Goal: Task Accomplishment & Management: Manage account settings

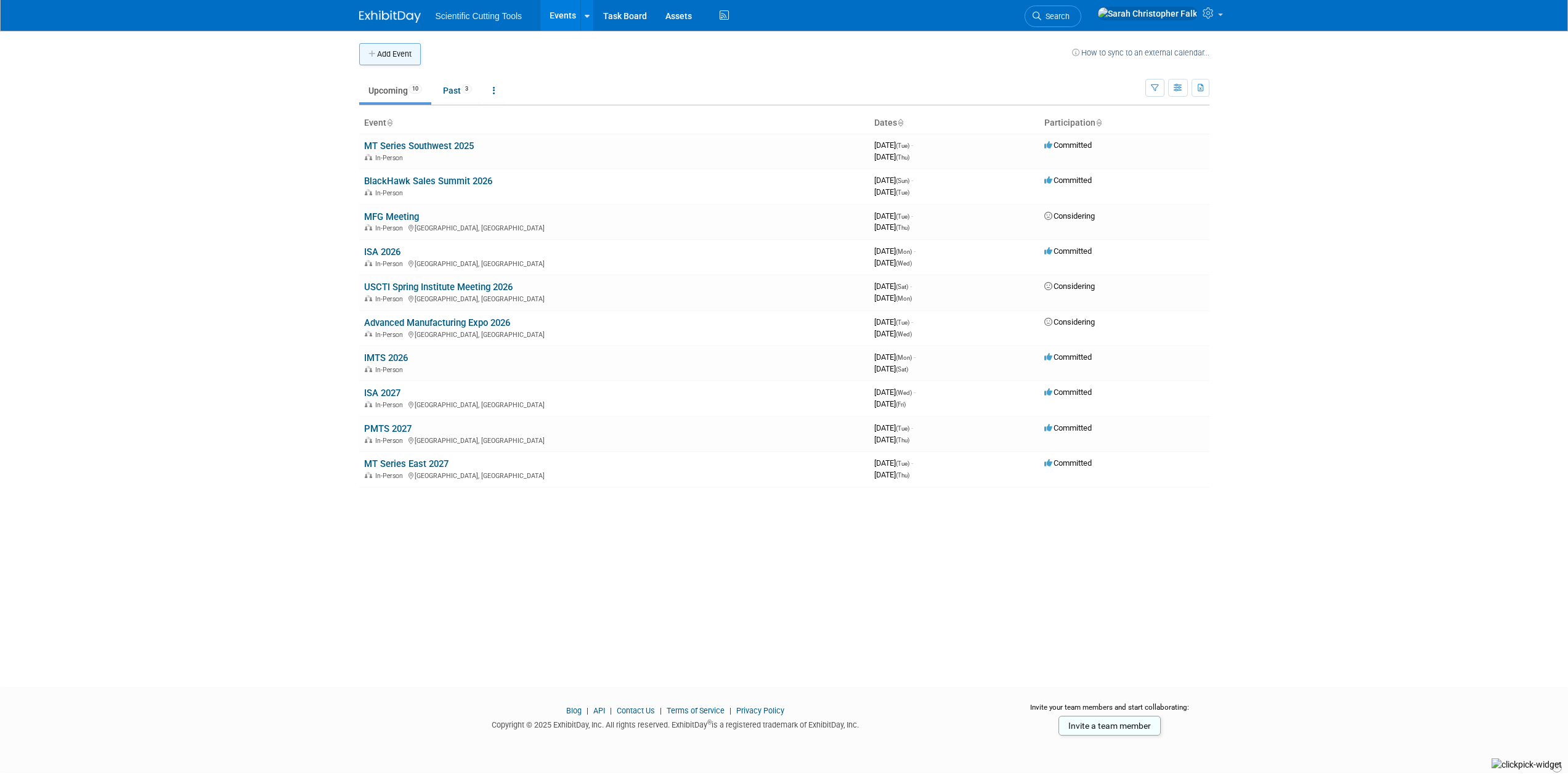
click at [383, 54] on button "Add Event" at bounding box center [390, 55] width 61 height 22
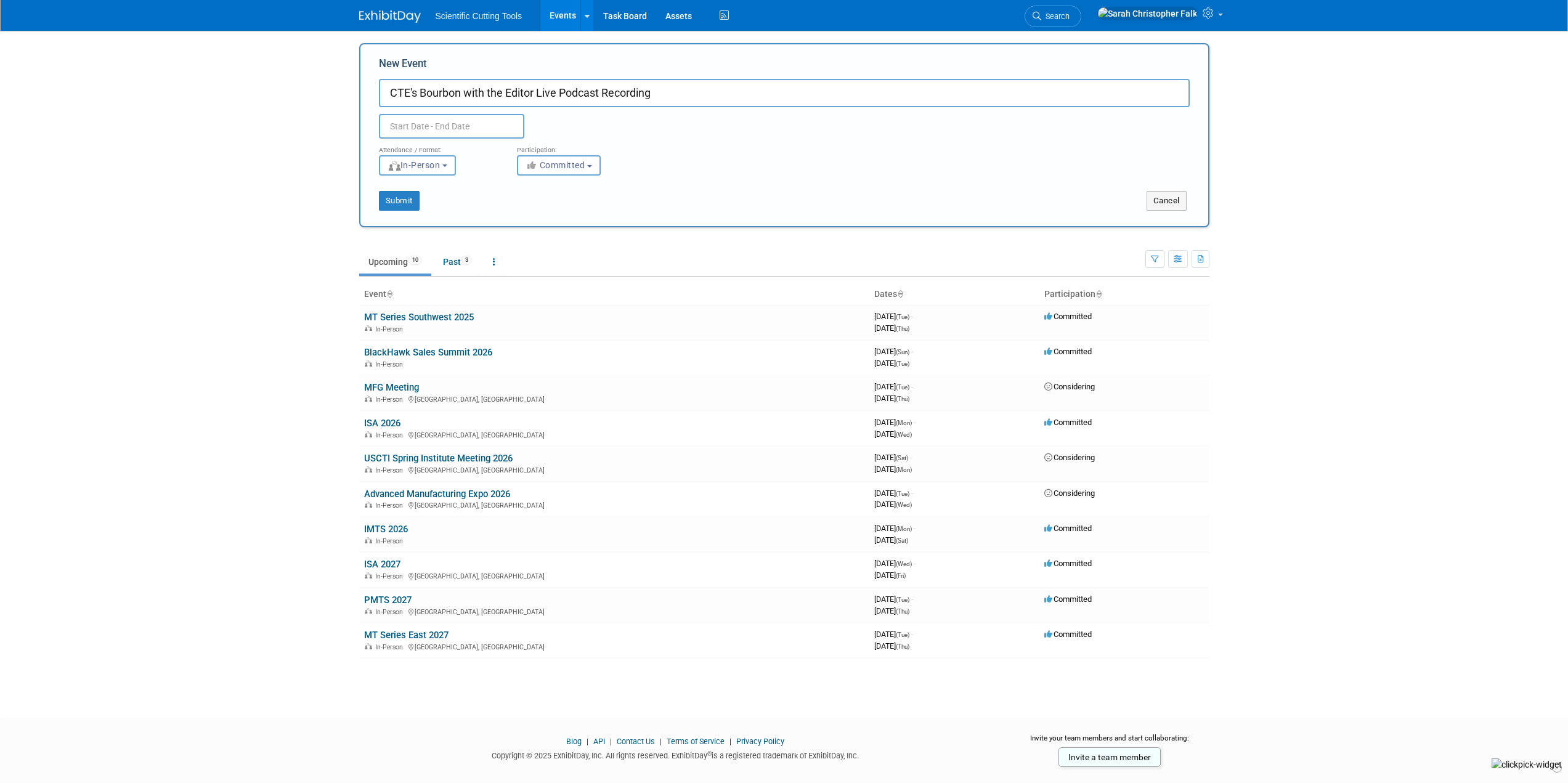
type input "CTE's Bourbon with the Editor Live Podcast Recording"
click at [437, 127] on input "text" at bounding box center [452, 126] width 145 height 25
click at [556, 151] on icon at bounding box center [555, 154] width 9 height 9
select select "10"
click at [419, 270] on span "17" at bounding box center [420, 267] width 24 height 24
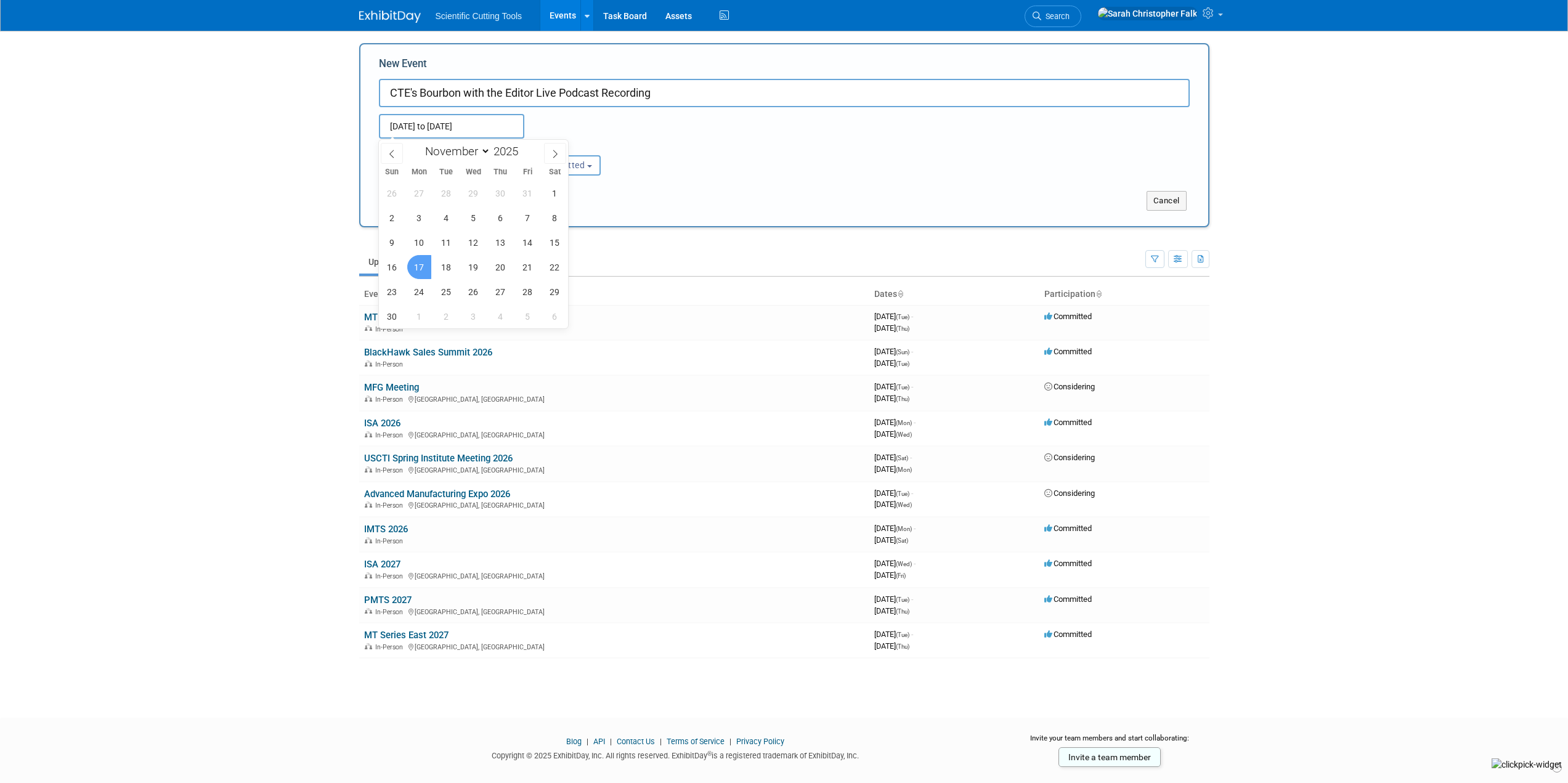
click at [422, 263] on span "17" at bounding box center [420, 267] width 24 height 24
type input "Nov 17, 2025 to Nov 17, 2025"
click at [387, 200] on button "Submit" at bounding box center [399, 201] width 40 height 19
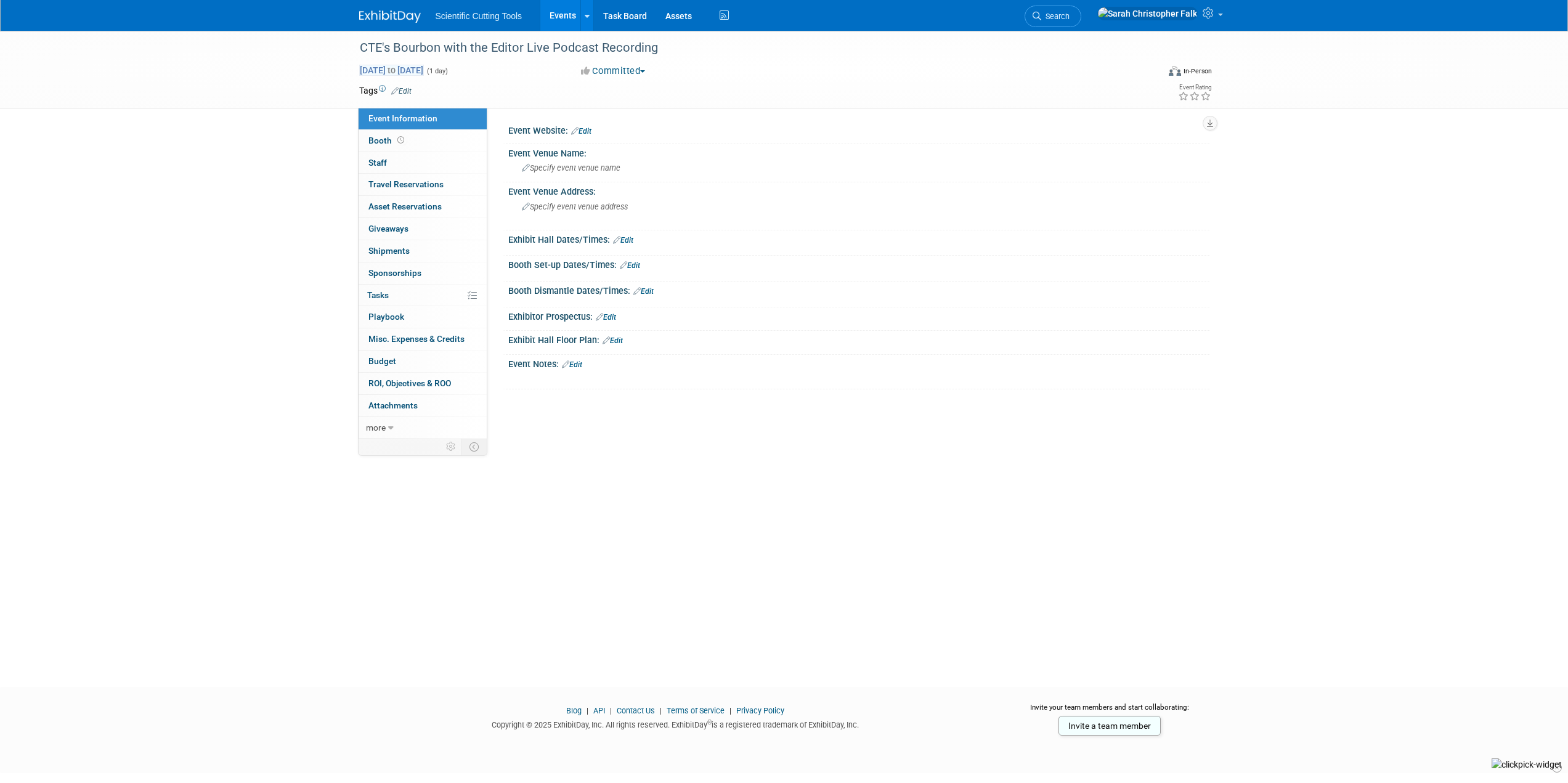
click at [402, 69] on span "Nov 17, 2025 to Nov 17, 2025" at bounding box center [391, 70] width 64 height 11
type input "Nov 17, 2025"
select select "10"
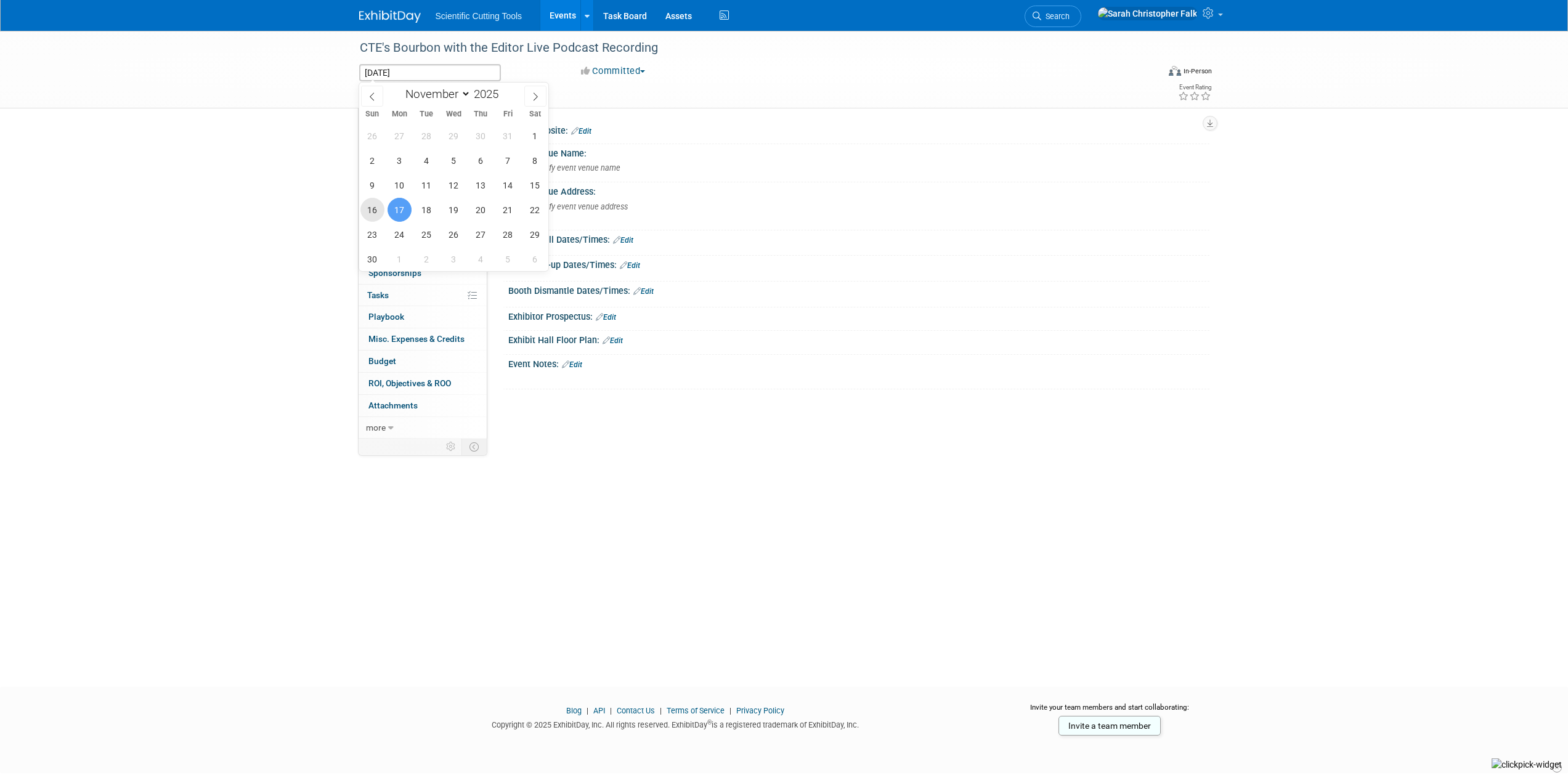
click at [369, 208] on span "16" at bounding box center [372, 210] width 24 height 24
type input "Nov 16, 2025"
click at [422, 210] on span "18" at bounding box center [426, 210] width 24 height 24
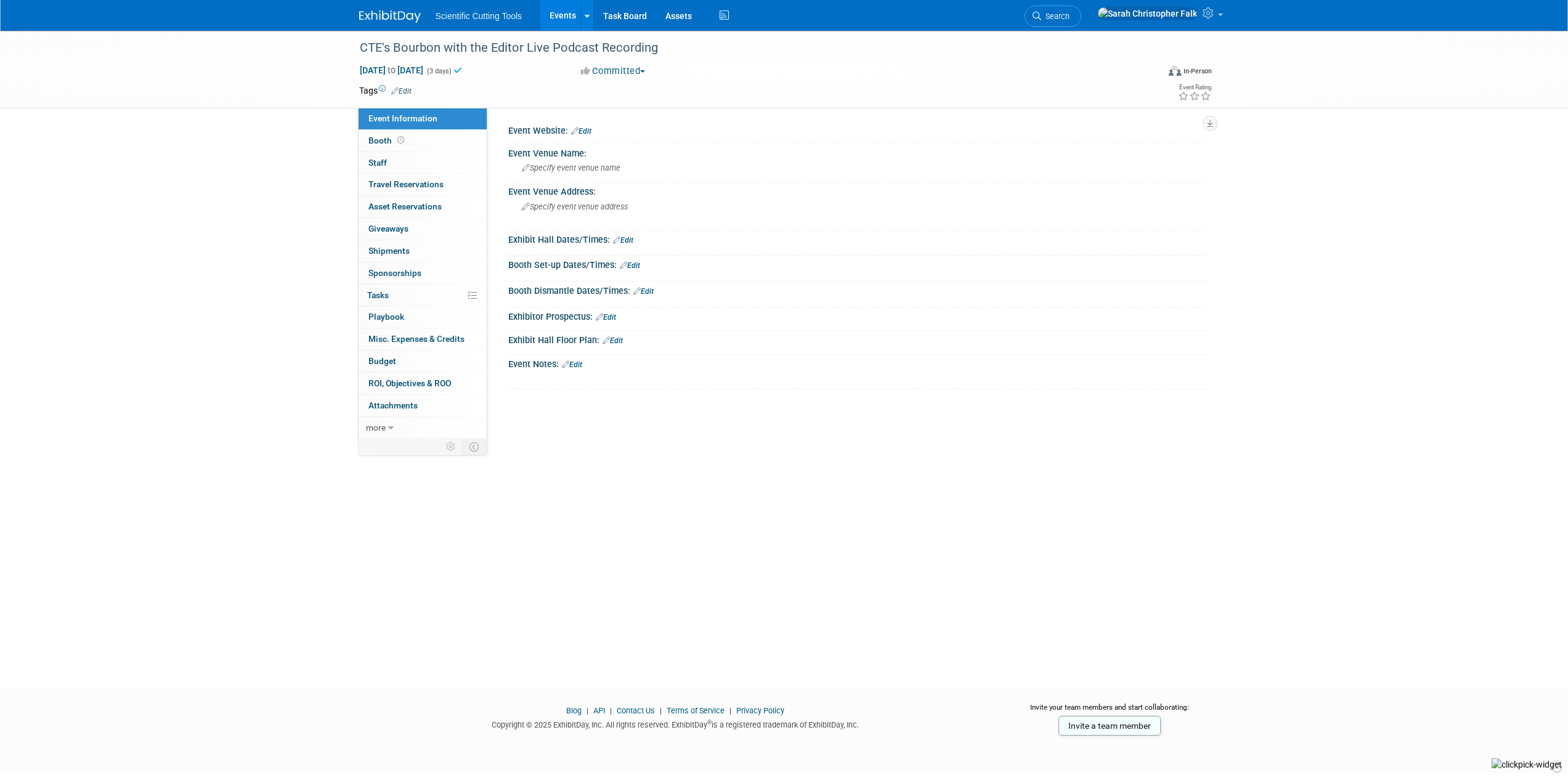
click at [255, 232] on div "CTE's Bourbon with the Editor Live Podcast Recording Nov 16, 2025 to Nov 18, 20…" at bounding box center [784, 348] width 1568 height 634
click at [393, 16] on img at bounding box center [390, 16] width 61 height 12
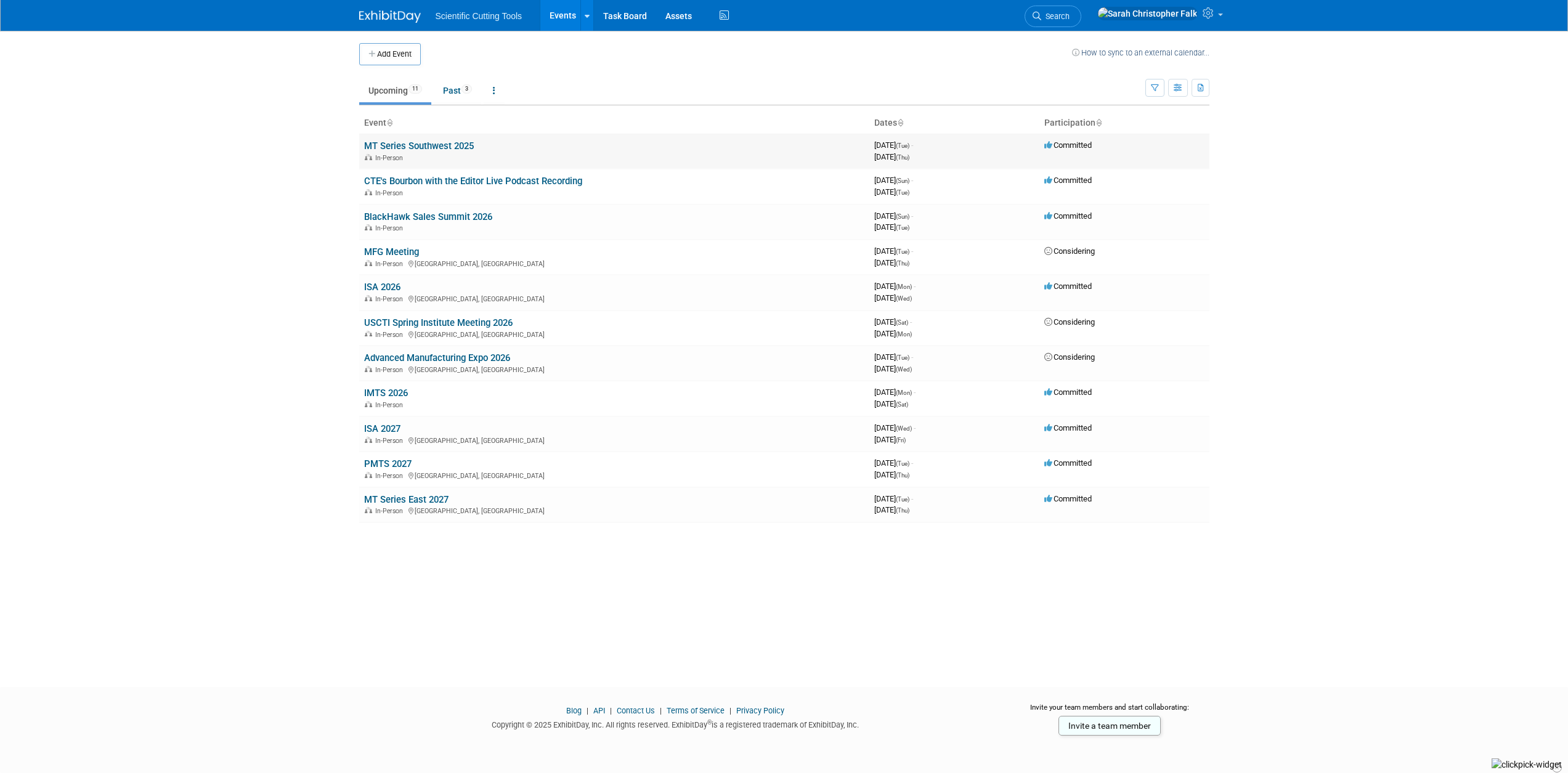
click at [398, 145] on link "MT Series Southwest 2025" at bounding box center [419, 145] width 109 height 11
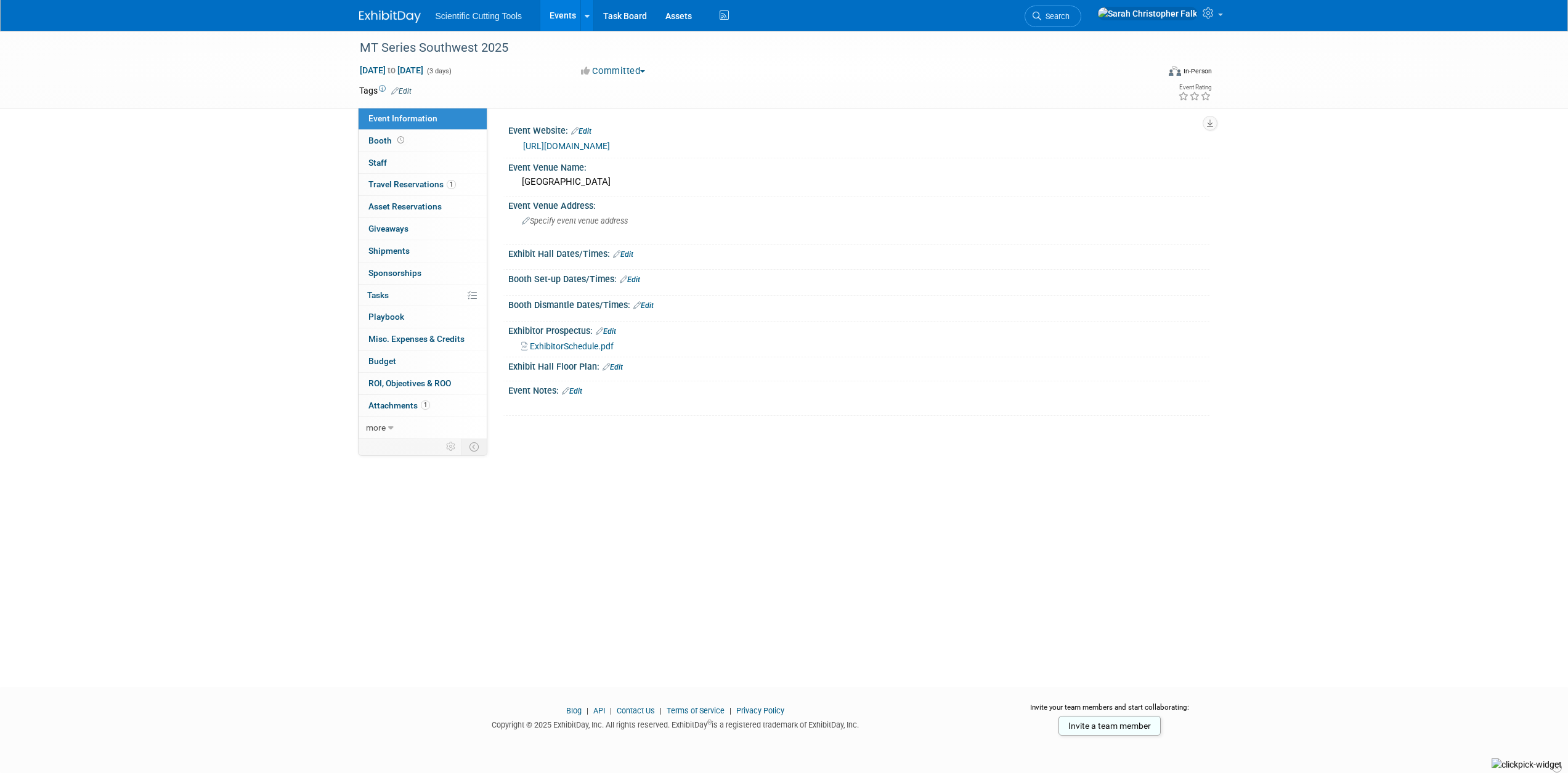
click at [582, 348] on span "ExhibitorSchedule.pdf" at bounding box center [572, 346] width 84 height 10
click at [375, 132] on link "Booth" at bounding box center [423, 141] width 128 height 22
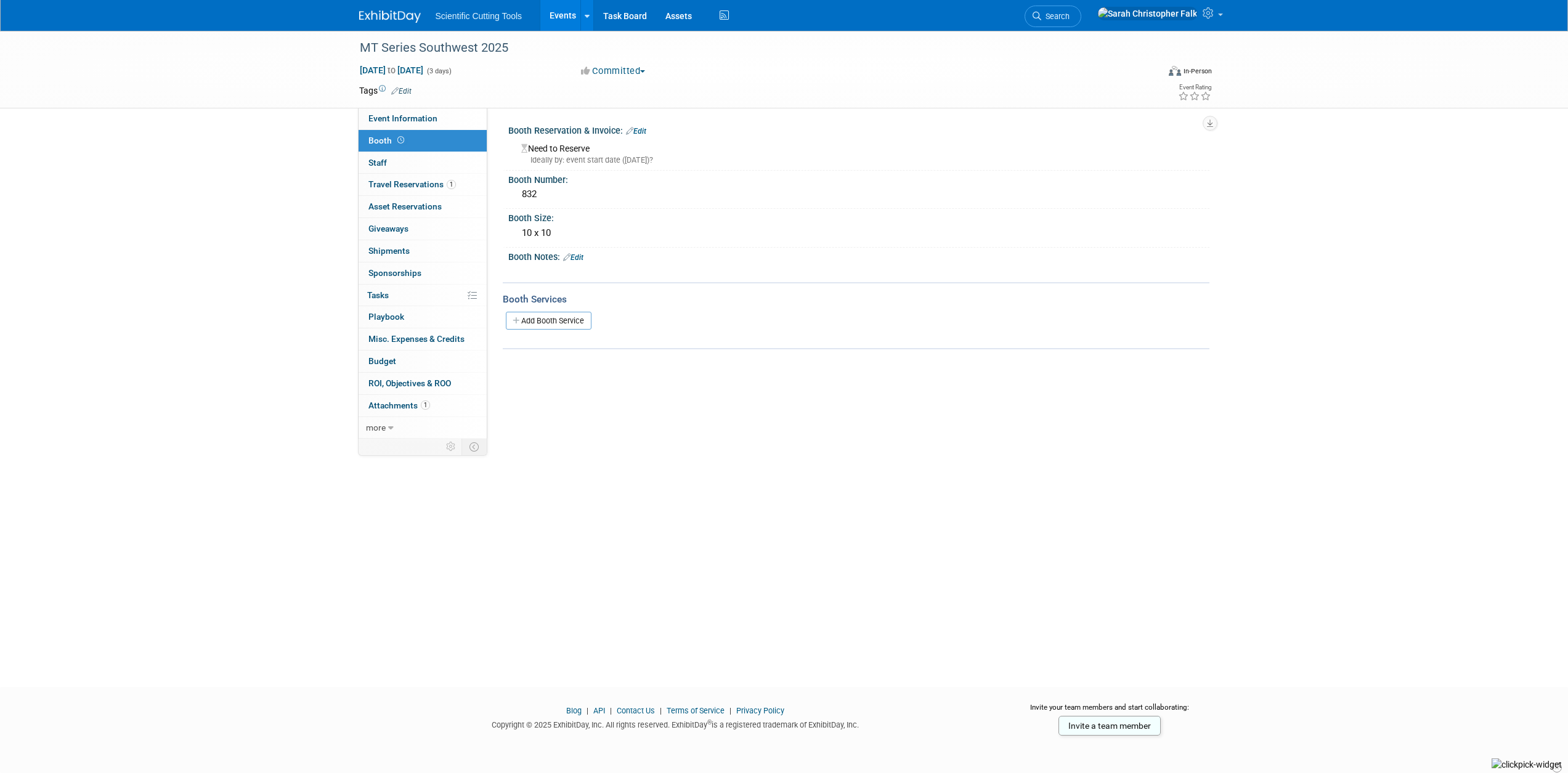
click at [579, 153] on div "Need to Reserve Ideally by: event start date (Tue. Nov 4, 2025)?" at bounding box center [859, 152] width 682 height 26
click at [623, 158] on div "Ideally by: event start date (Tue. Nov 4, 2025)?" at bounding box center [861, 160] width 679 height 11
click at [638, 127] on link "Edit" at bounding box center [635, 131] width 20 height 9
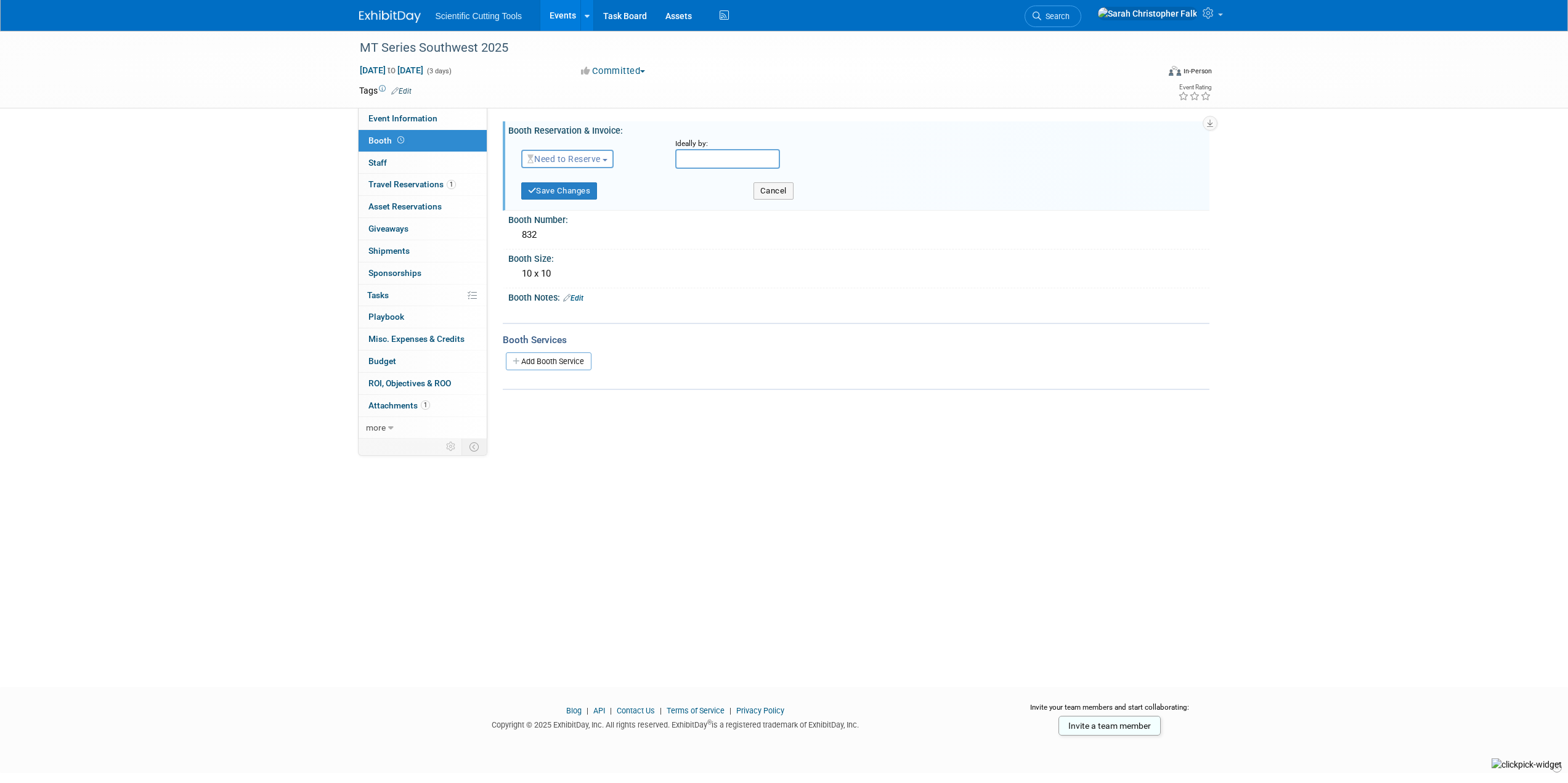
click at [584, 157] on span "Need to Reserve" at bounding box center [564, 159] width 73 height 10
click at [555, 190] on link "Reserved" at bounding box center [588, 197] width 132 height 17
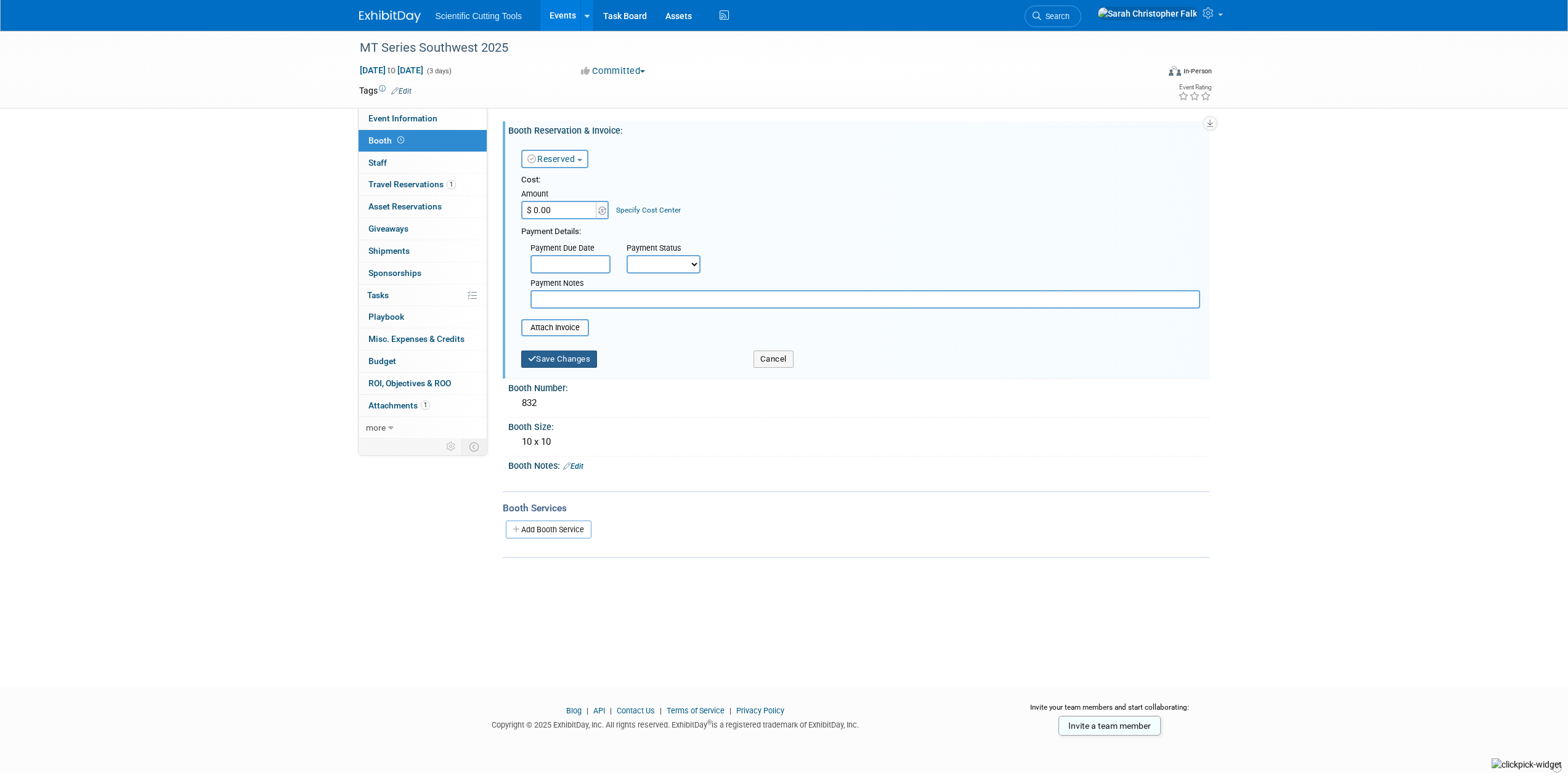
click at [553, 359] on button "Save Changes" at bounding box center [560, 359] width 76 height 17
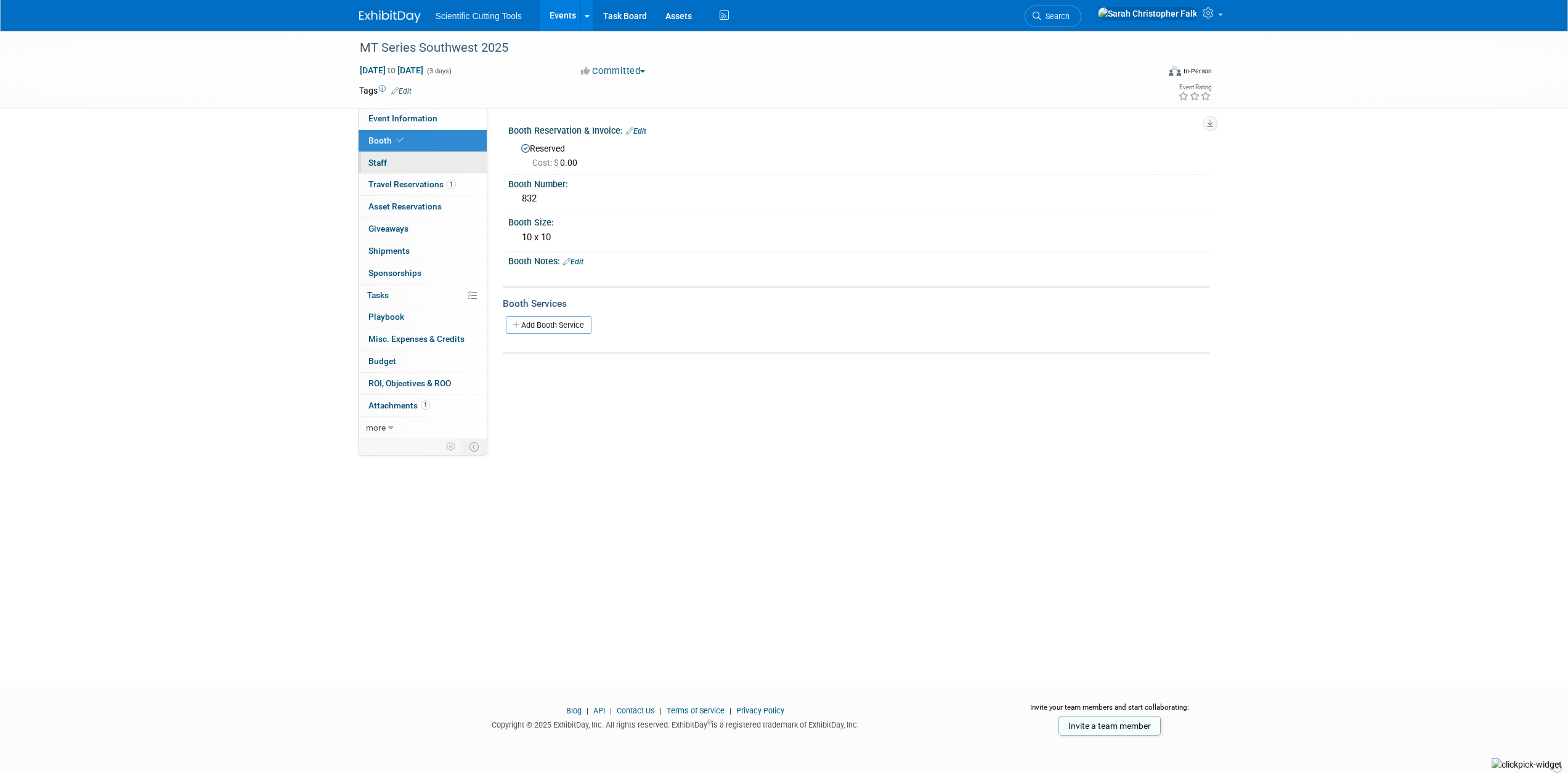
click at [386, 158] on span "Staff 0" at bounding box center [378, 163] width 19 height 10
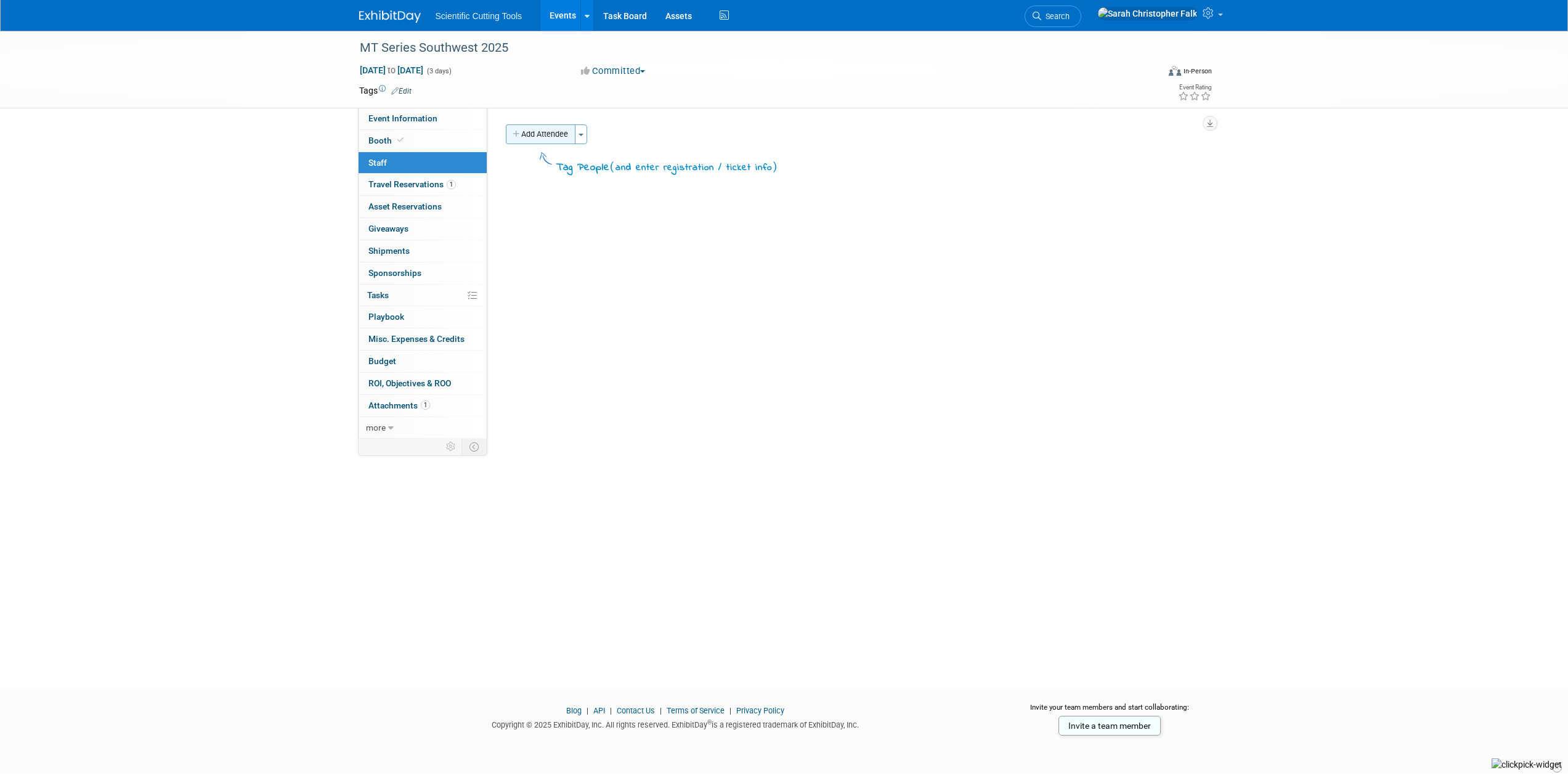
click at [556, 130] on button "Add Attendee" at bounding box center [540, 134] width 70 height 19
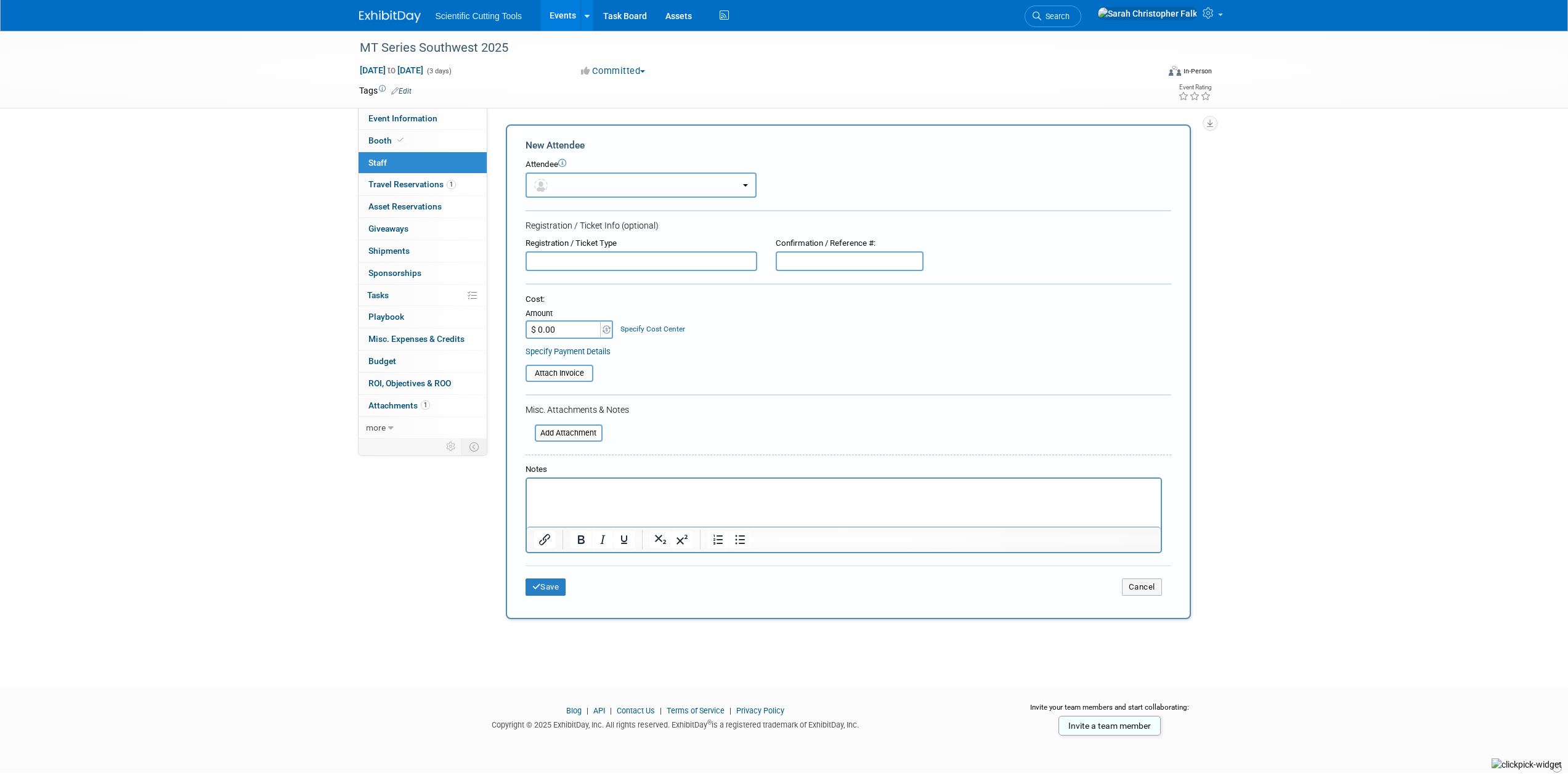
click at [556, 179] on button "button" at bounding box center [641, 185] width 231 height 25
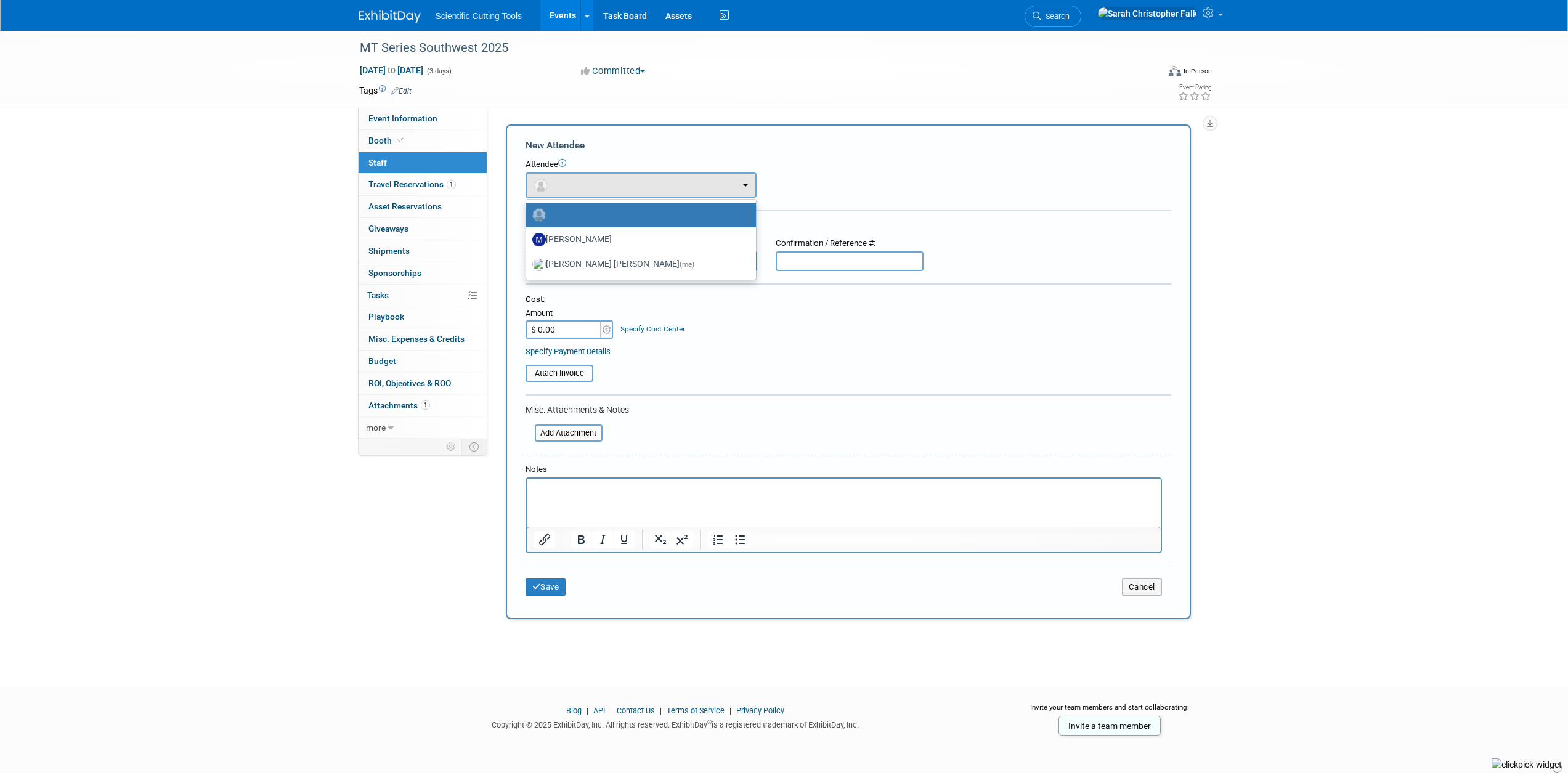
click at [175, 210] on div "MT Series Southwest 2025 Nov 4, 2025 to Nov 6, 2025 (3 days) Nov 4, 2025 to Nov…" at bounding box center [784, 348] width 1568 height 634
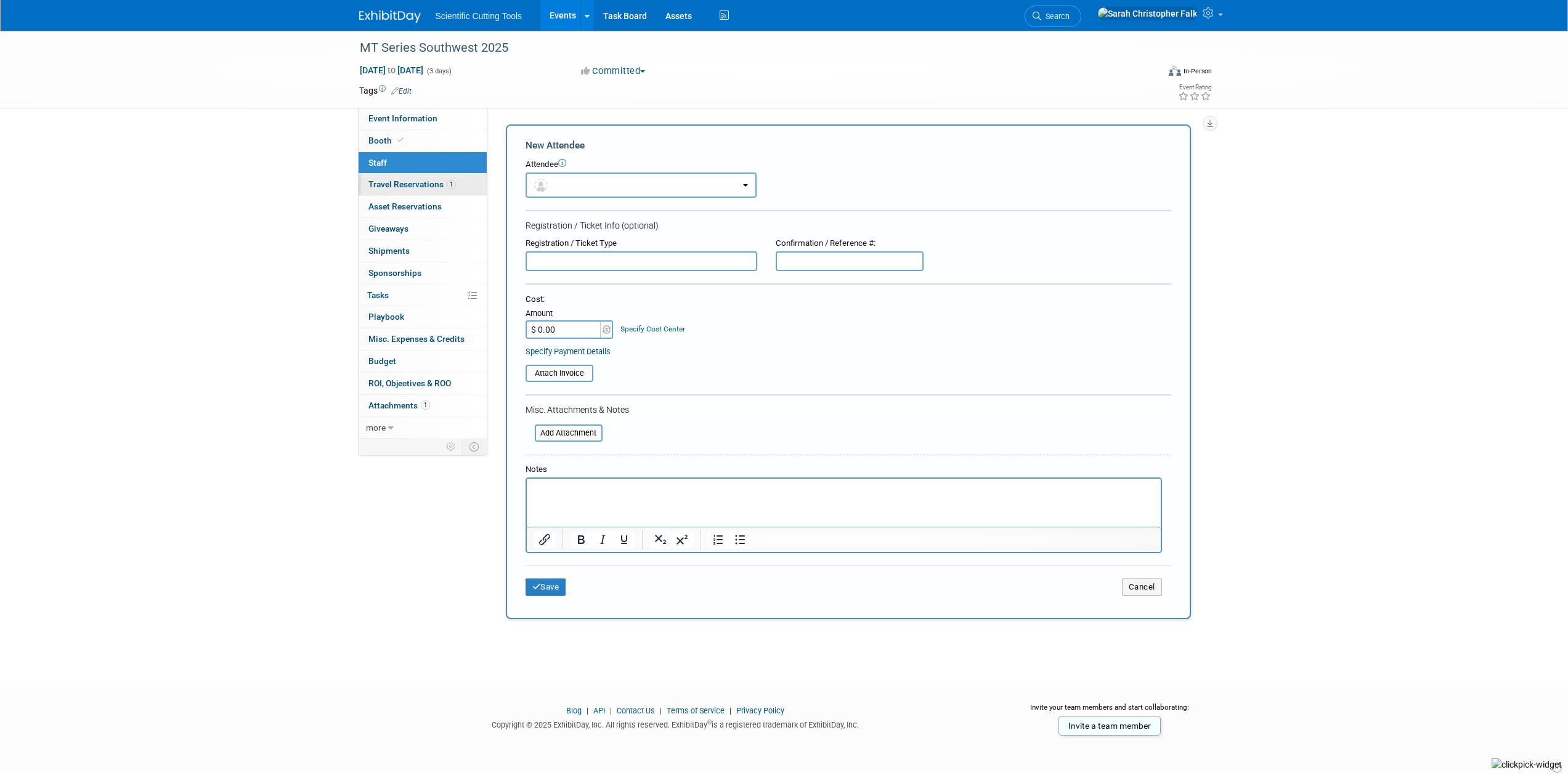
click at [397, 180] on span "Travel Reservations 1" at bounding box center [412, 184] width 88 height 10
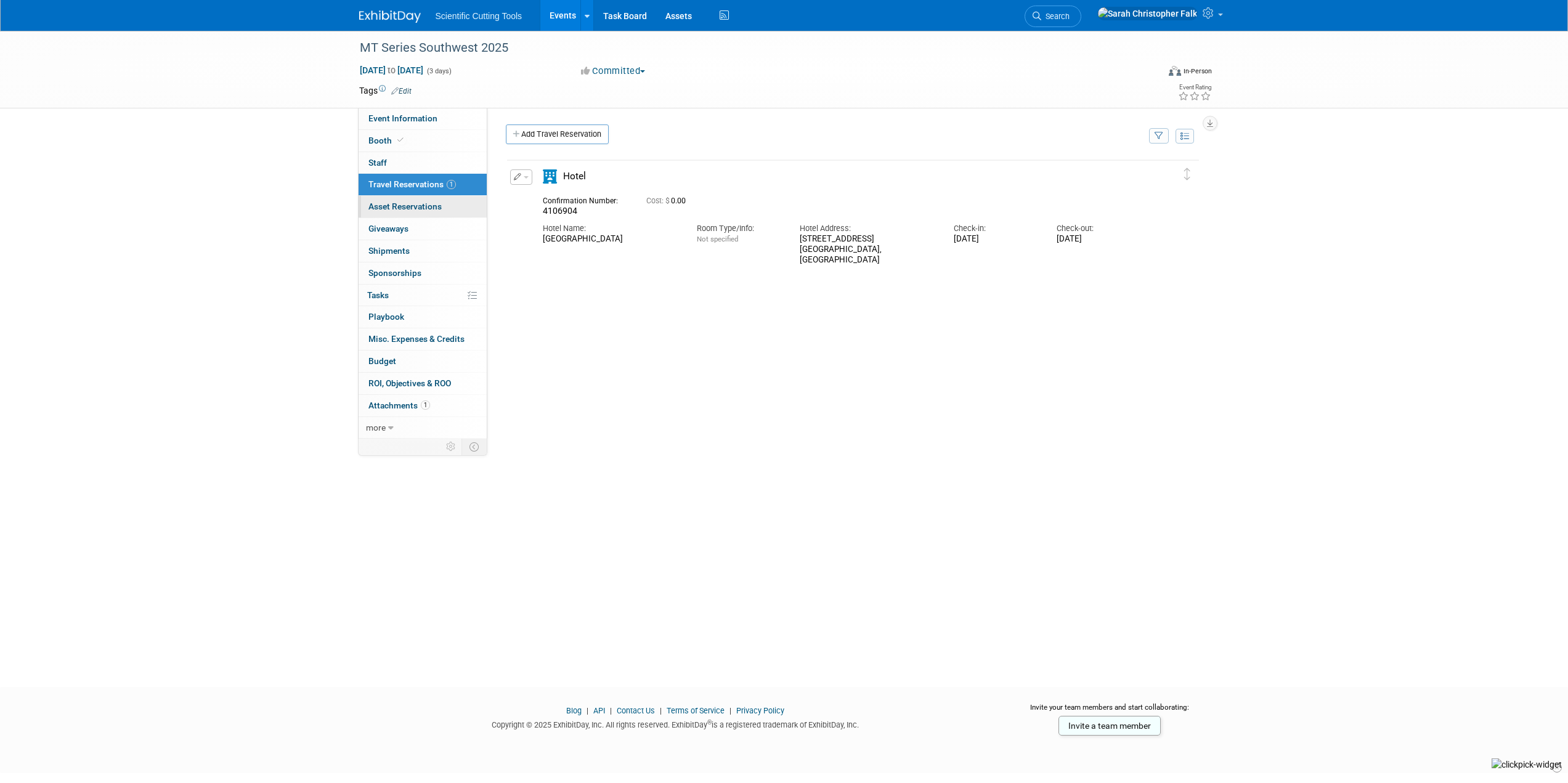
click at [378, 203] on span "Asset Reservations 0" at bounding box center [405, 206] width 73 height 10
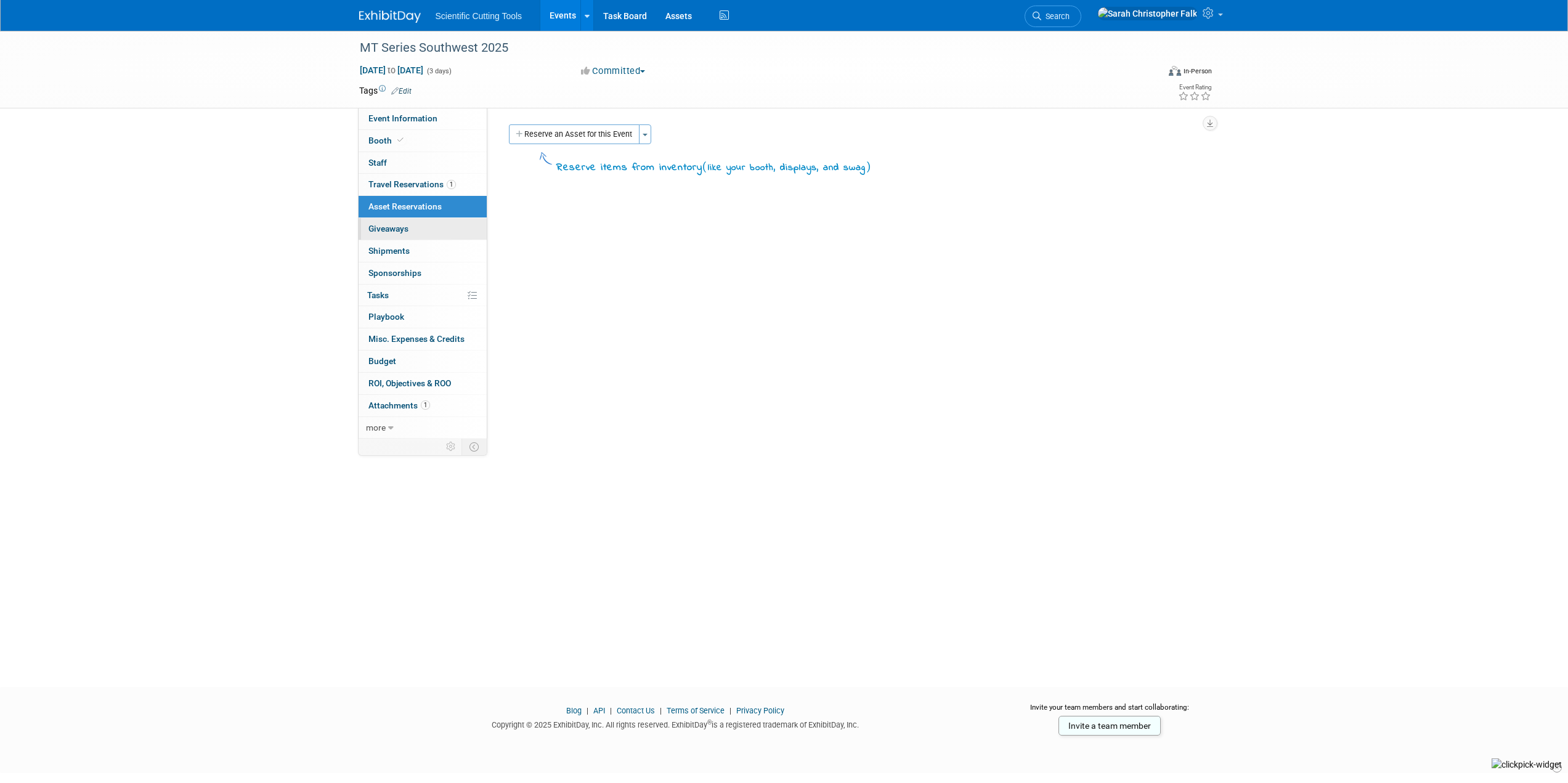
click at [375, 224] on span "Giveaways 0" at bounding box center [388, 229] width 40 height 10
click at [375, 249] on span "Shipments 0" at bounding box center [389, 250] width 41 height 10
click at [378, 274] on span "Sponsorships 0" at bounding box center [395, 273] width 53 height 10
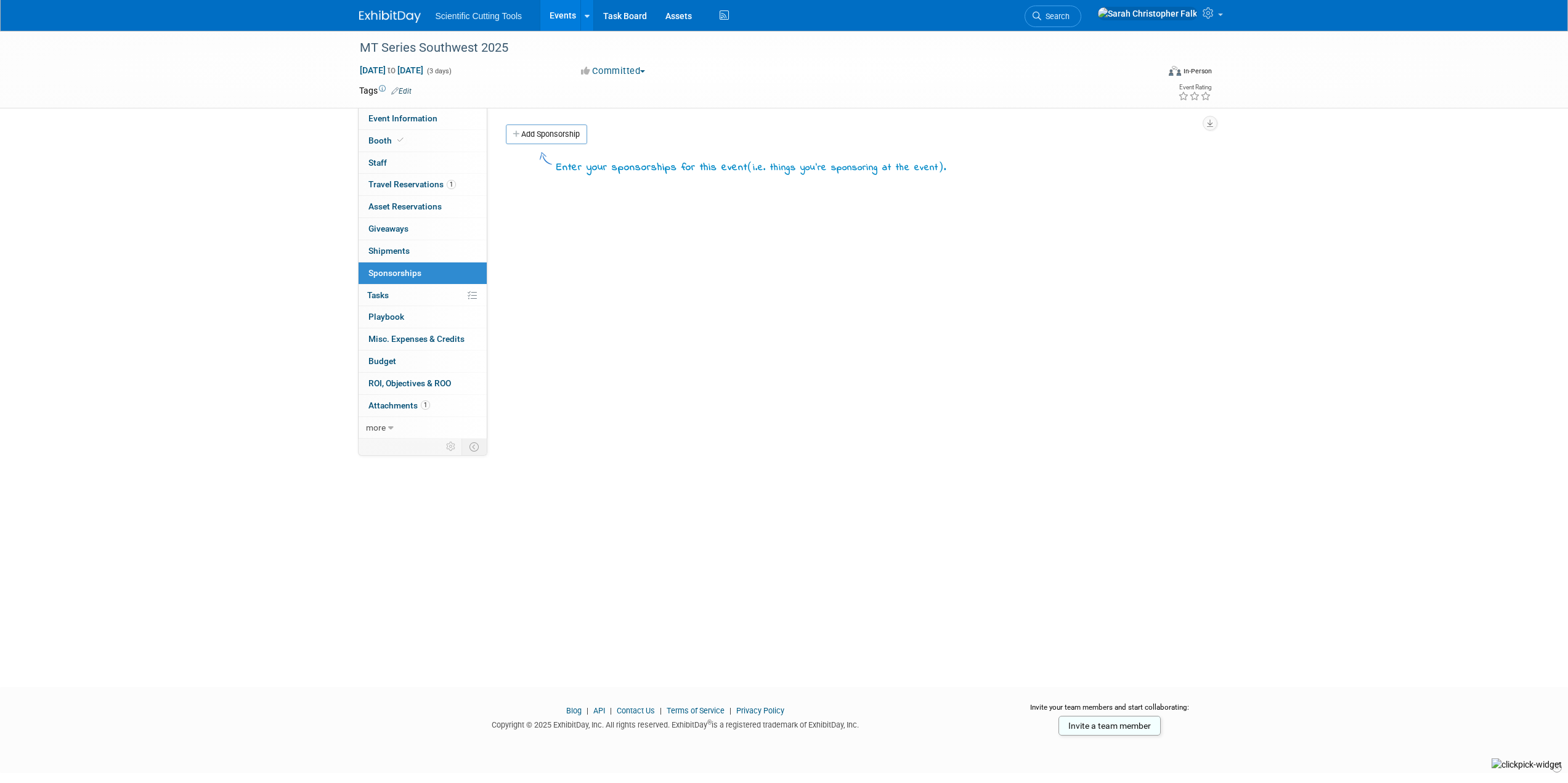
click at [378, 295] on span "Tasks 0%" at bounding box center [378, 294] width 22 height 10
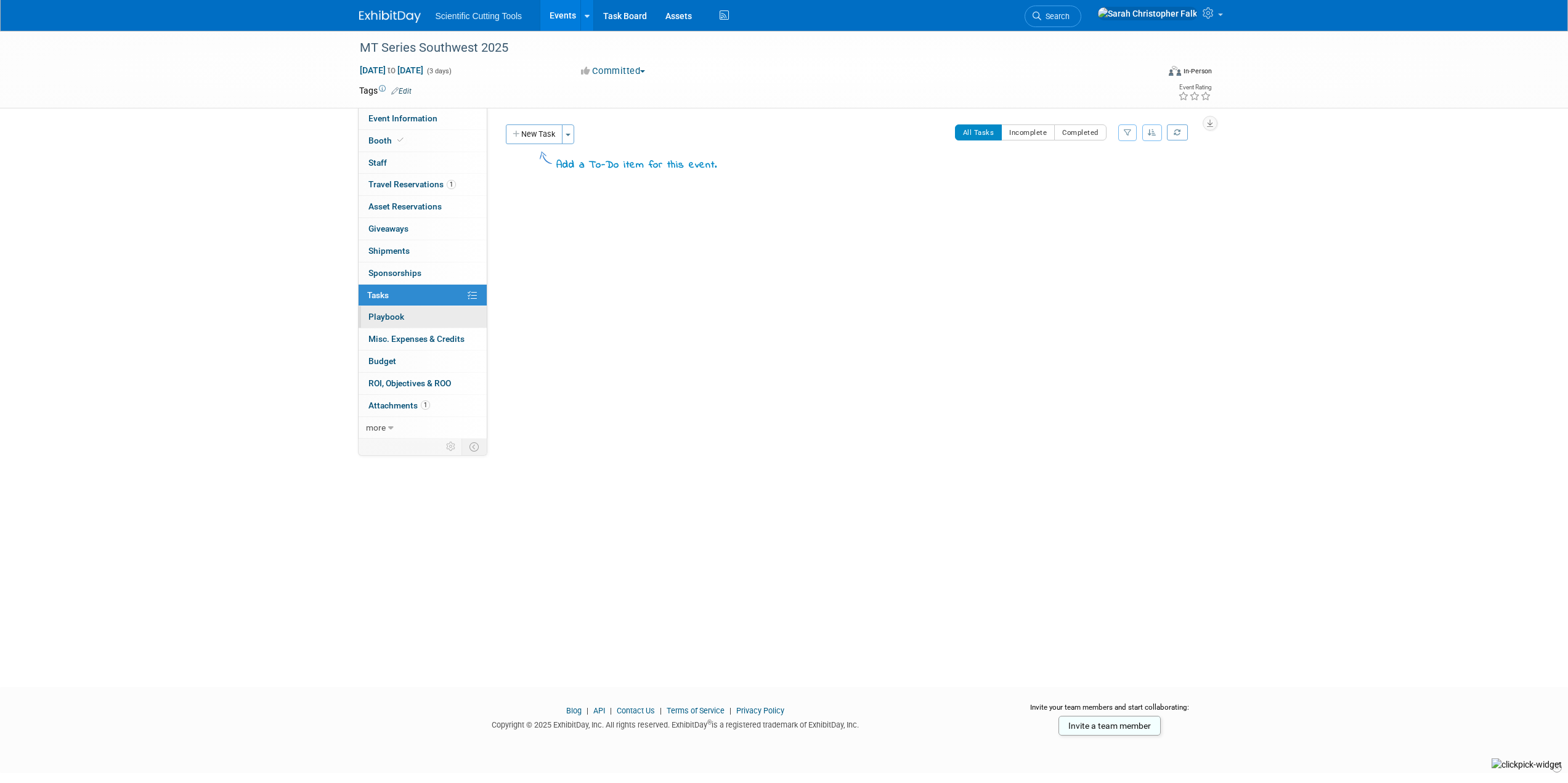
click at [378, 317] on span "Playbook 0" at bounding box center [387, 316] width 36 height 10
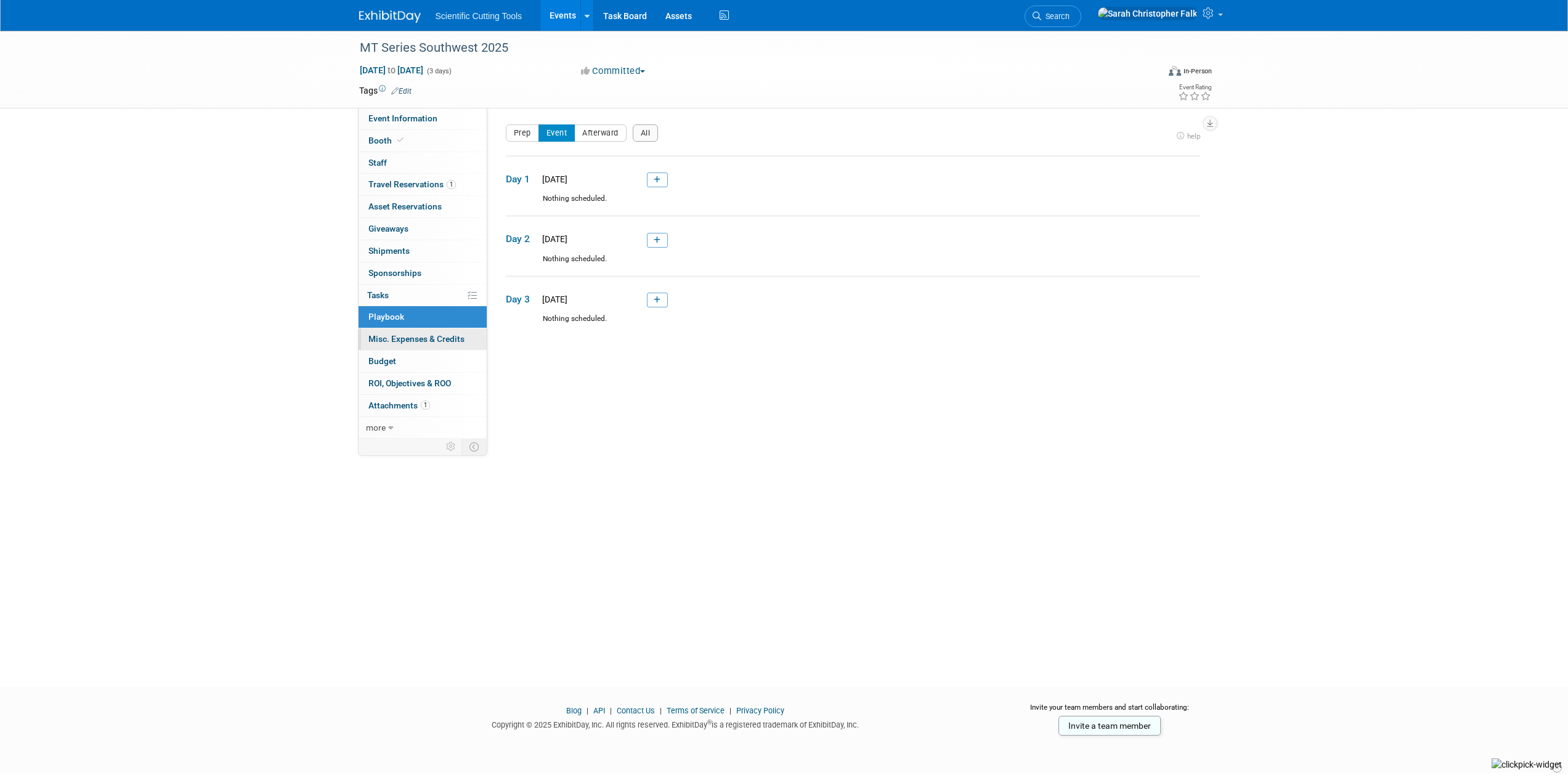
click at [375, 336] on span "Misc. Expenses & Credits 0" at bounding box center [417, 339] width 96 height 10
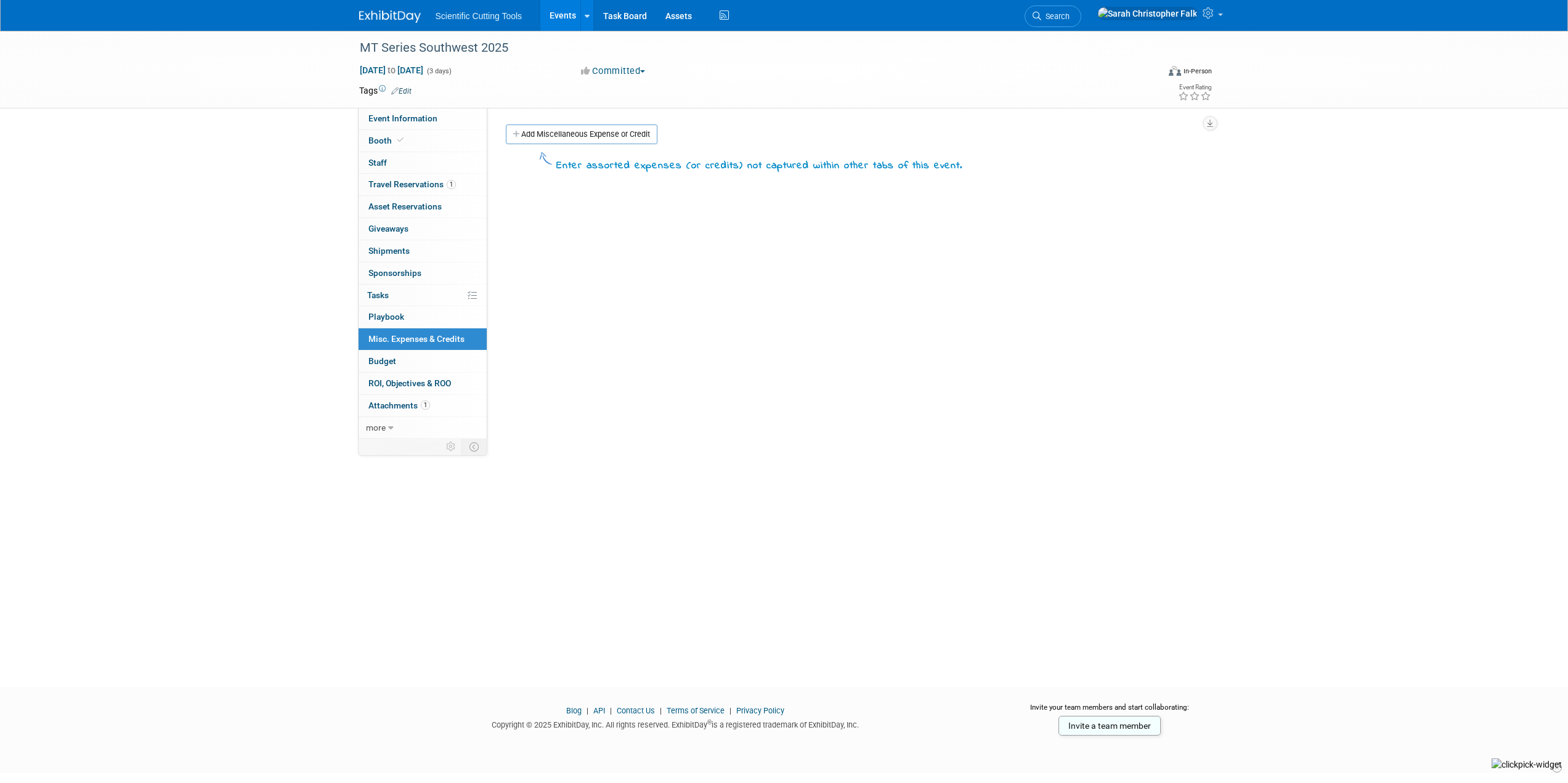
click at [377, 362] on span "Budget" at bounding box center [382, 360] width 28 height 10
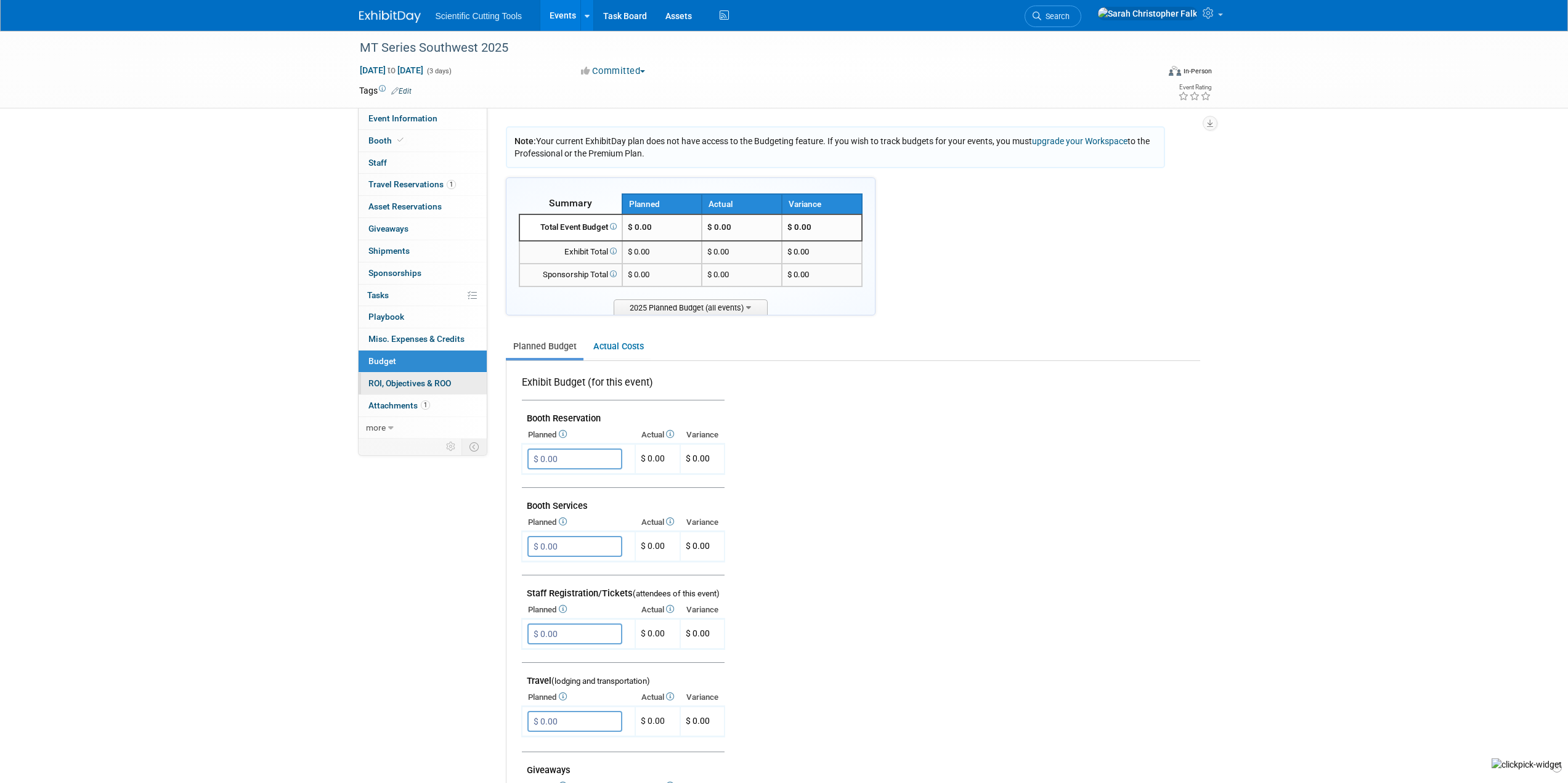
click at [384, 387] on span "ROI, Objectives & ROO 0" at bounding box center [410, 383] width 82 height 10
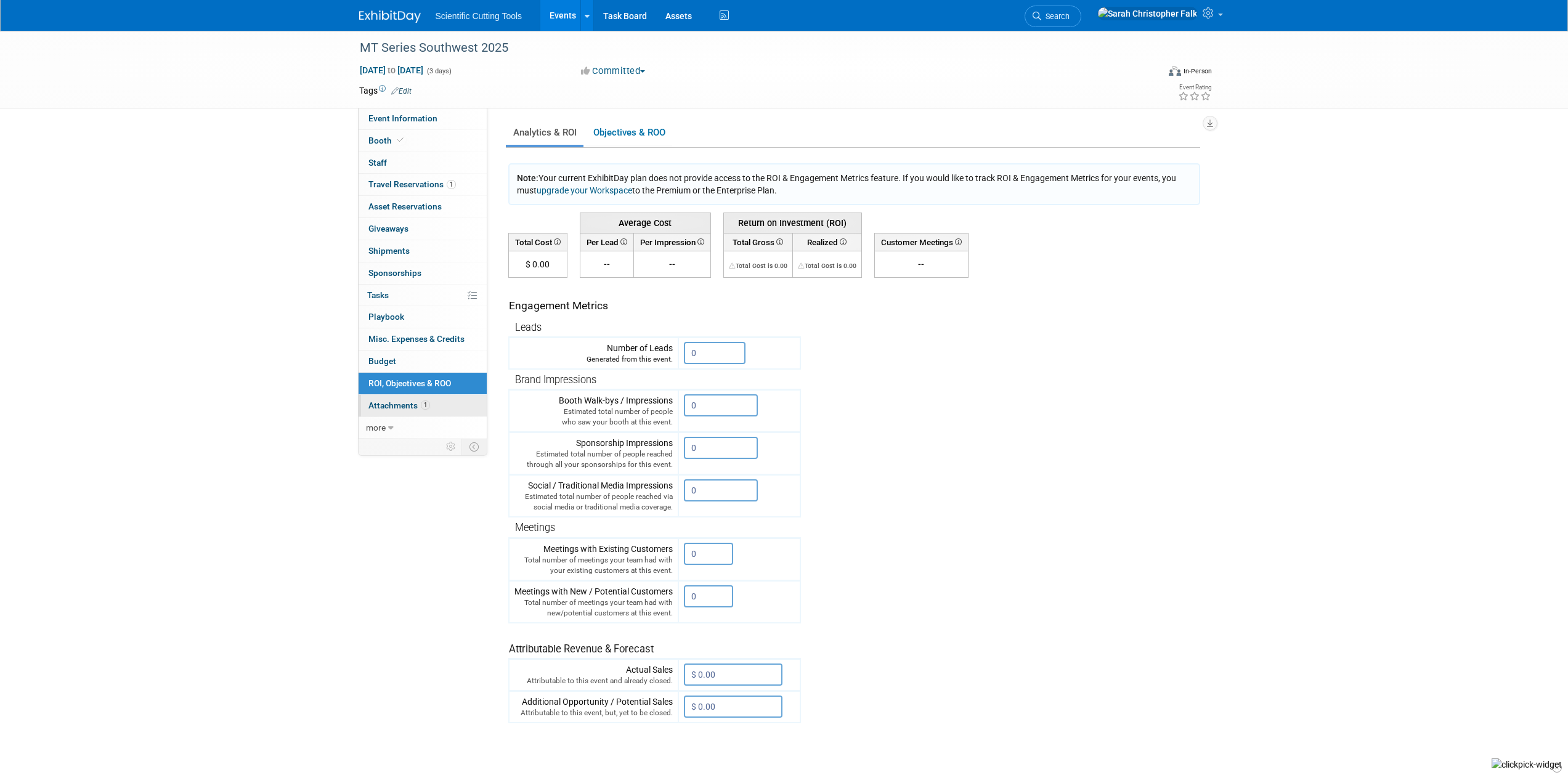
click at [390, 408] on span "Attachments 1" at bounding box center [399, 405] width 61 height 10
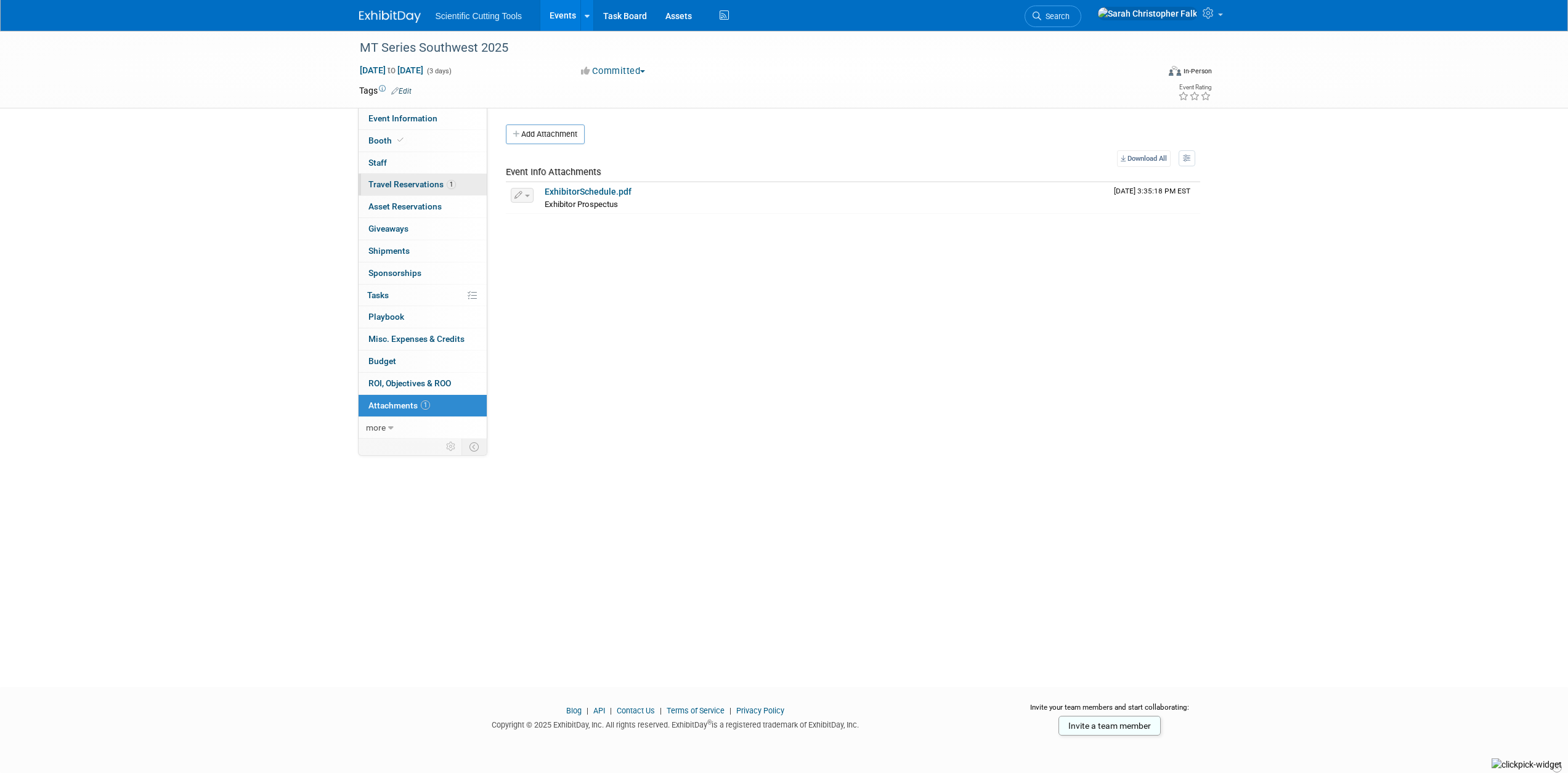
click at [402, 178] on link "1 Travel Reservations 1" at bounding box center [423, 184] width 128 height 22
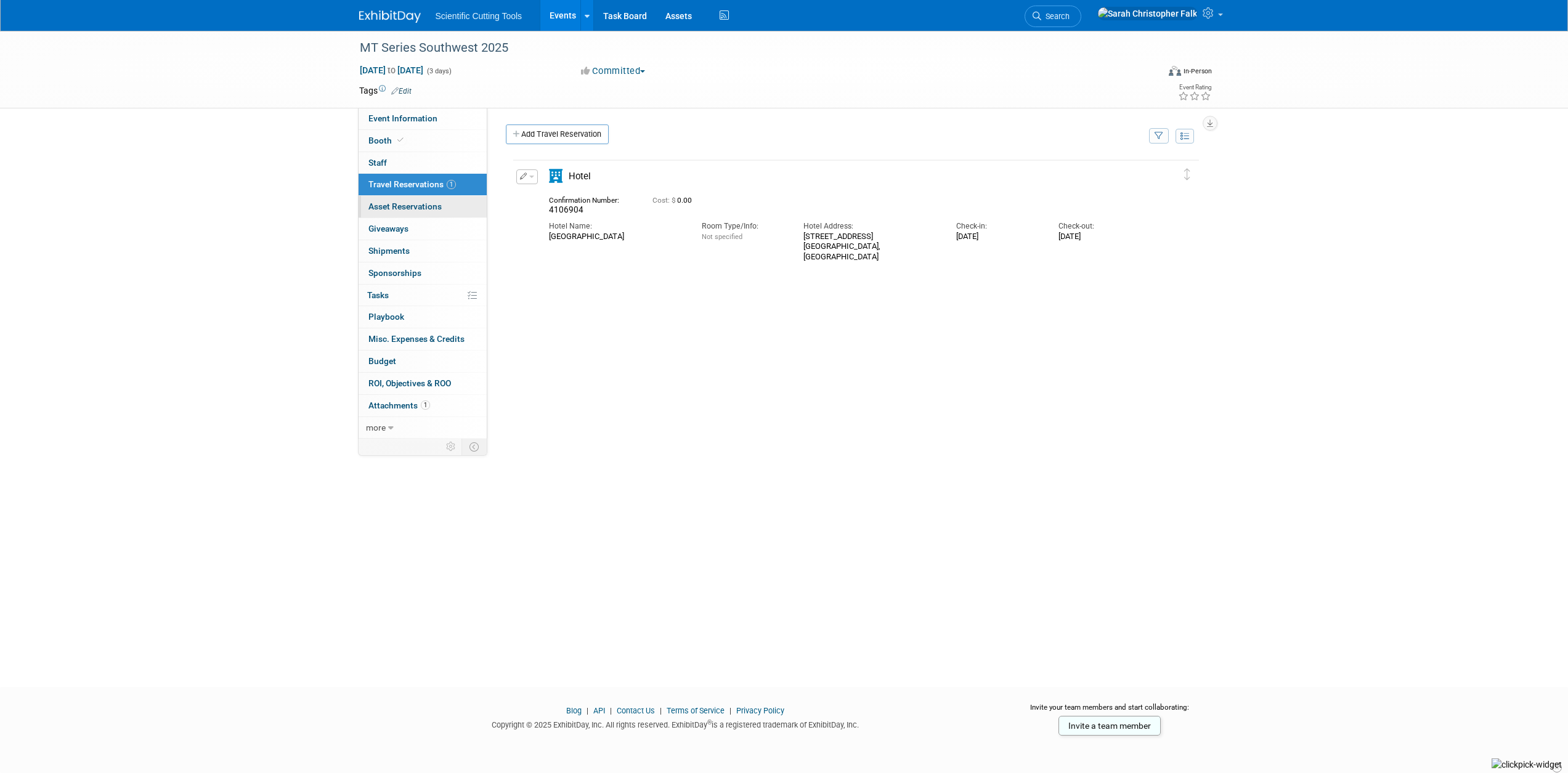
click at [404, 199] on link "0 Asset Reservations 0" at bounding box center [423, 207] width 128 height 22
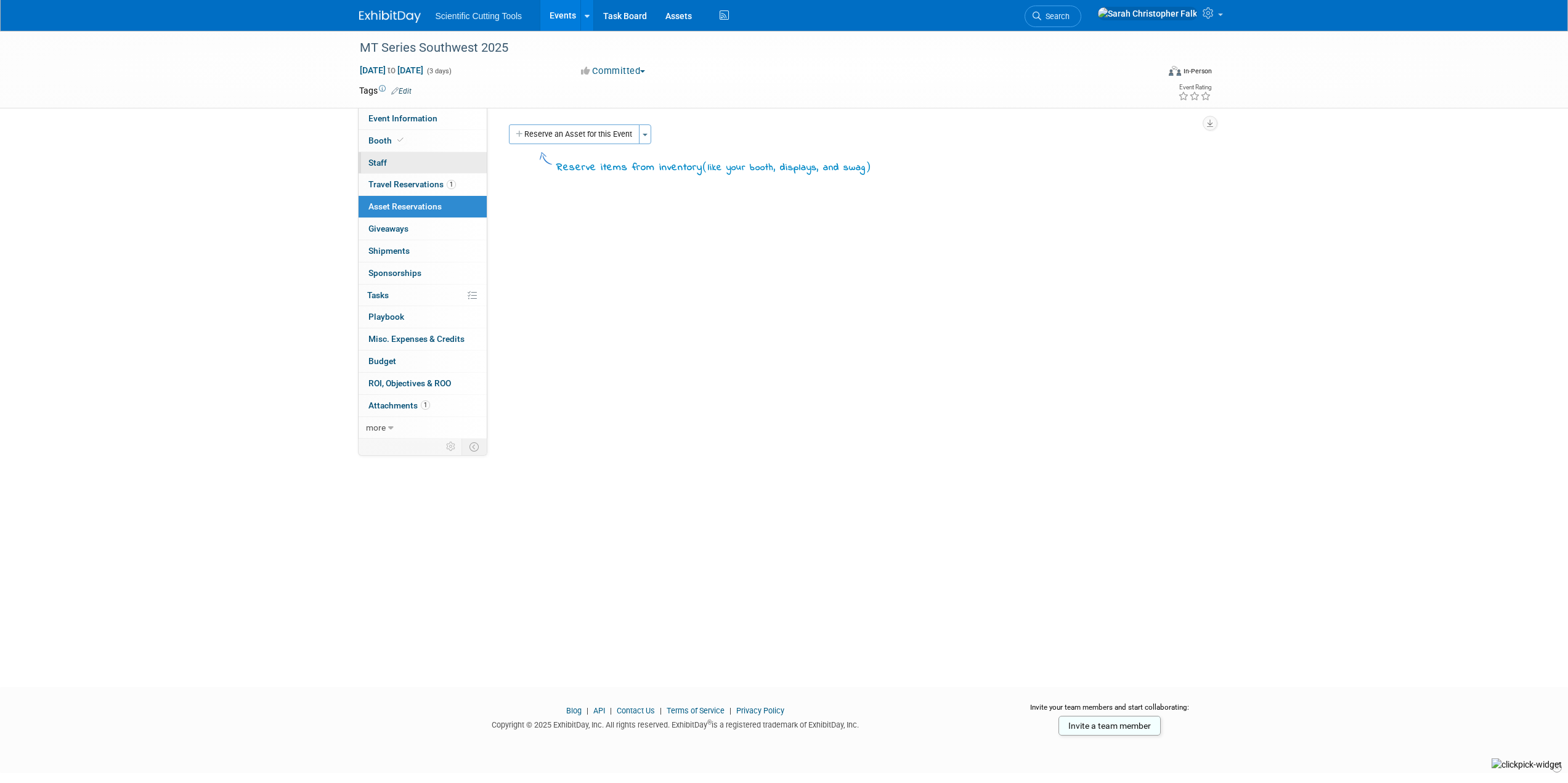
click at [384, 165] on span "Staff 0" at bounding box center [378, 163] width 19 height 10
click at [389, 144] on span "Booth" at bounding box center [387, 140] width 37 height 10
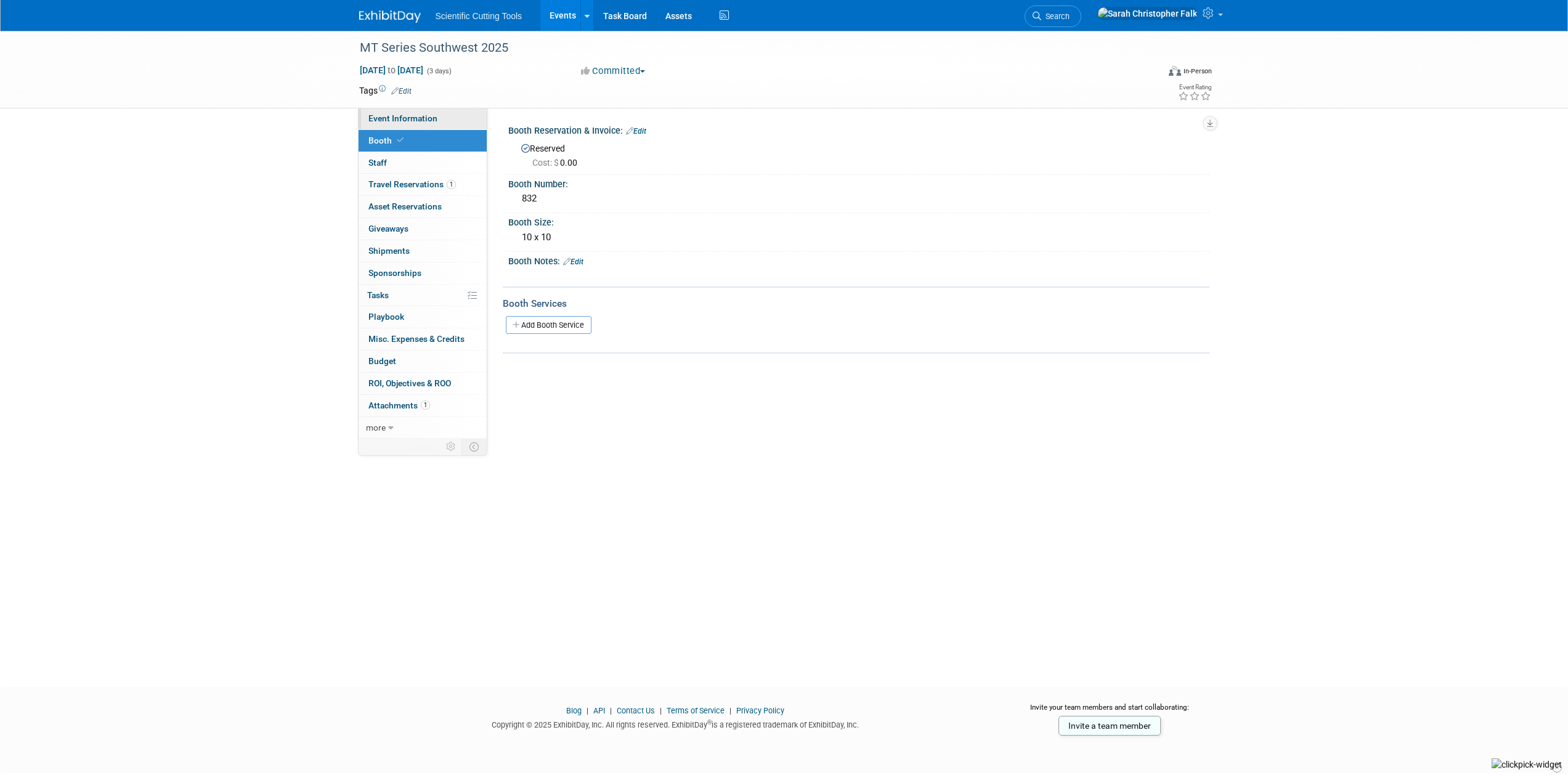
click at [405, 120] on span "Event Information" at bounding box center [403, 118] width 69 height 10
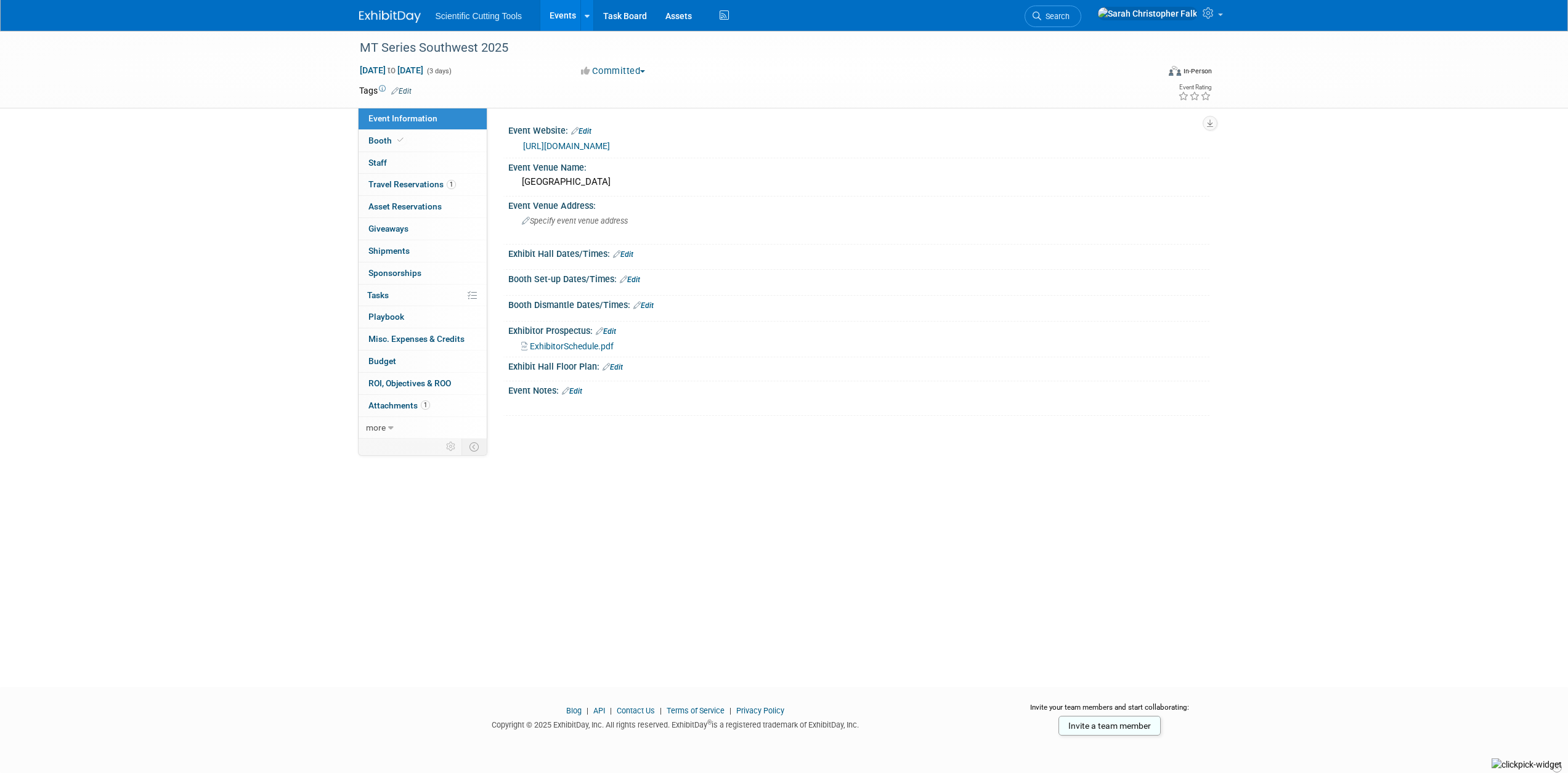
click at [587, 144] on link "https://southwest.mtseries.com/" at bounding box center [566, 145] width 87 height 10
click at [393, 182] on span "Travel Reservations 1" at bounding box center [412, 184] width 88 height 10
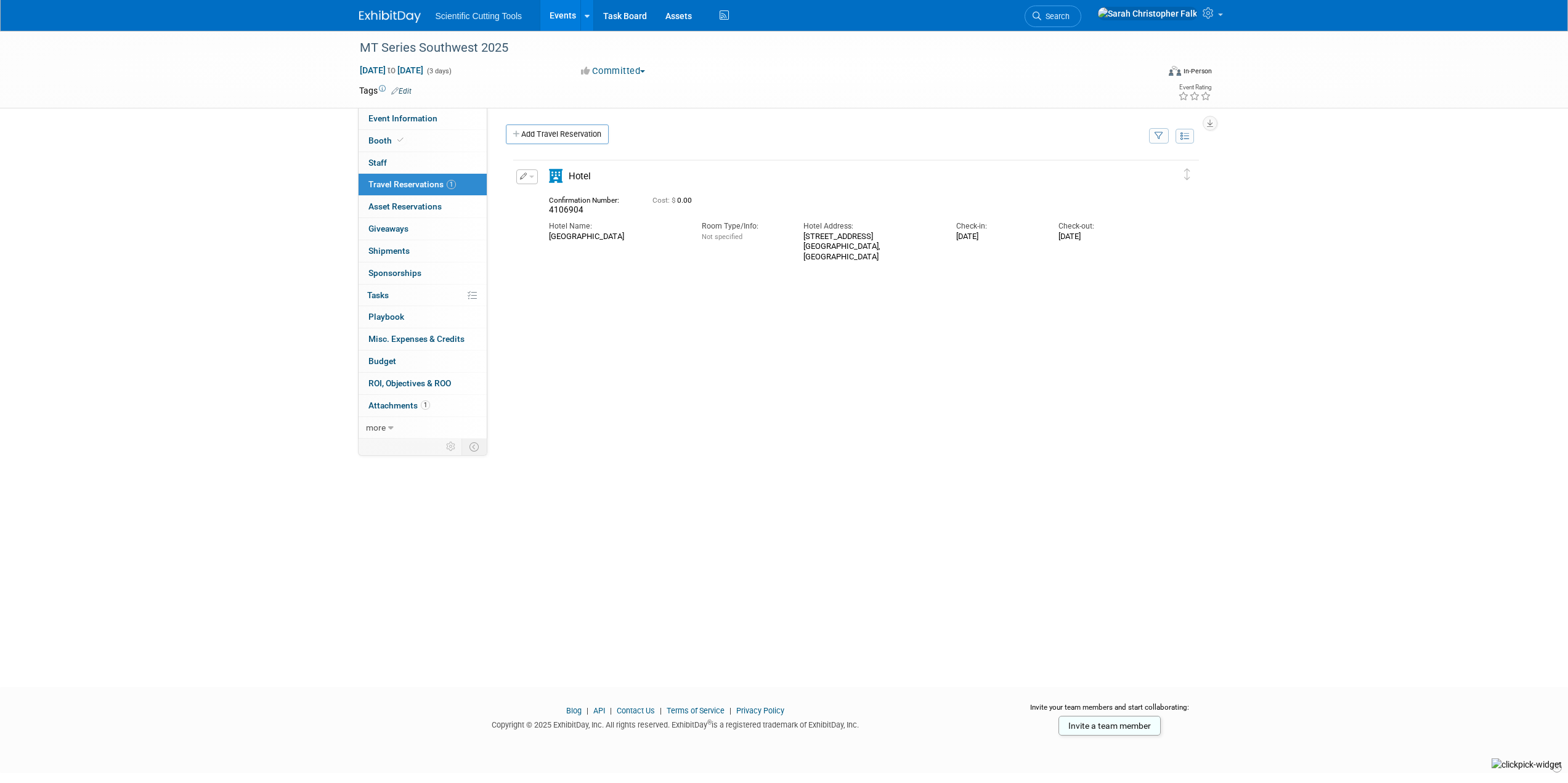
click at [612, 263] on div "Delete Reservation 4106904 Cost: $ 0.00 Hotel Name:" at bounding box center [853, 342] width 694 height 369
drag, startPoint x: 548, startPoint y: 241, endPoint x: 634, endPoint y: 238, distance: 86.1
click at [634, 238] on div "Aloft Dallas Downtown" at bounding box center [616, 236] width 134 height 10
copy div "Aloft Dallas Downtown"
click at [754, 381] on div "Delete Reservation 4106904 Cost: $ 0.00 Hotel Name:" at bounding box center [853, 342] width 694 height 369
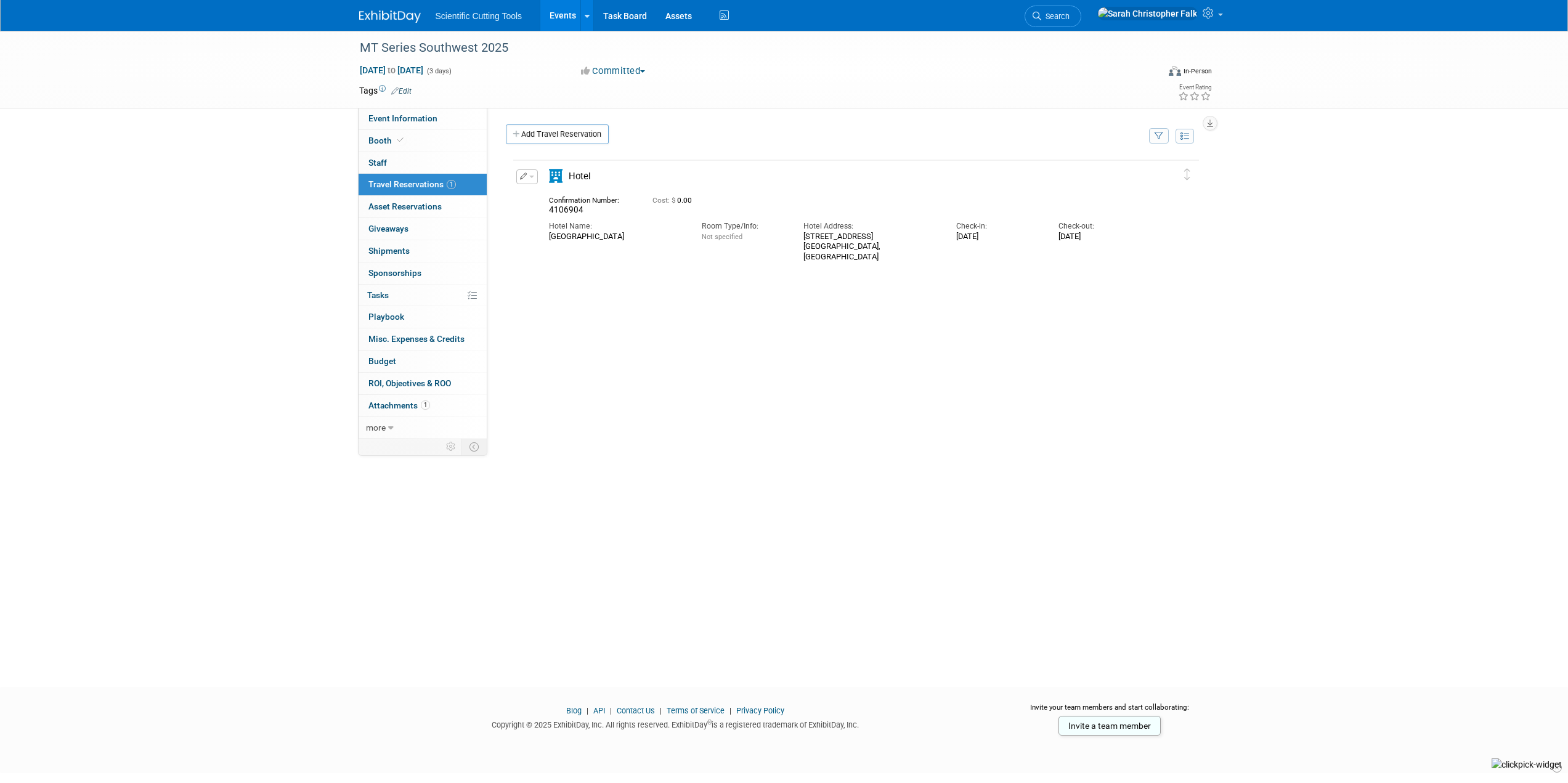
click at [525, 178] on icon "button" at bounding box center [524, 175] width 7 height 7
click at [538, 197] on button "Edit Reservation" at bounding box center [569, 198] width 104 height 18
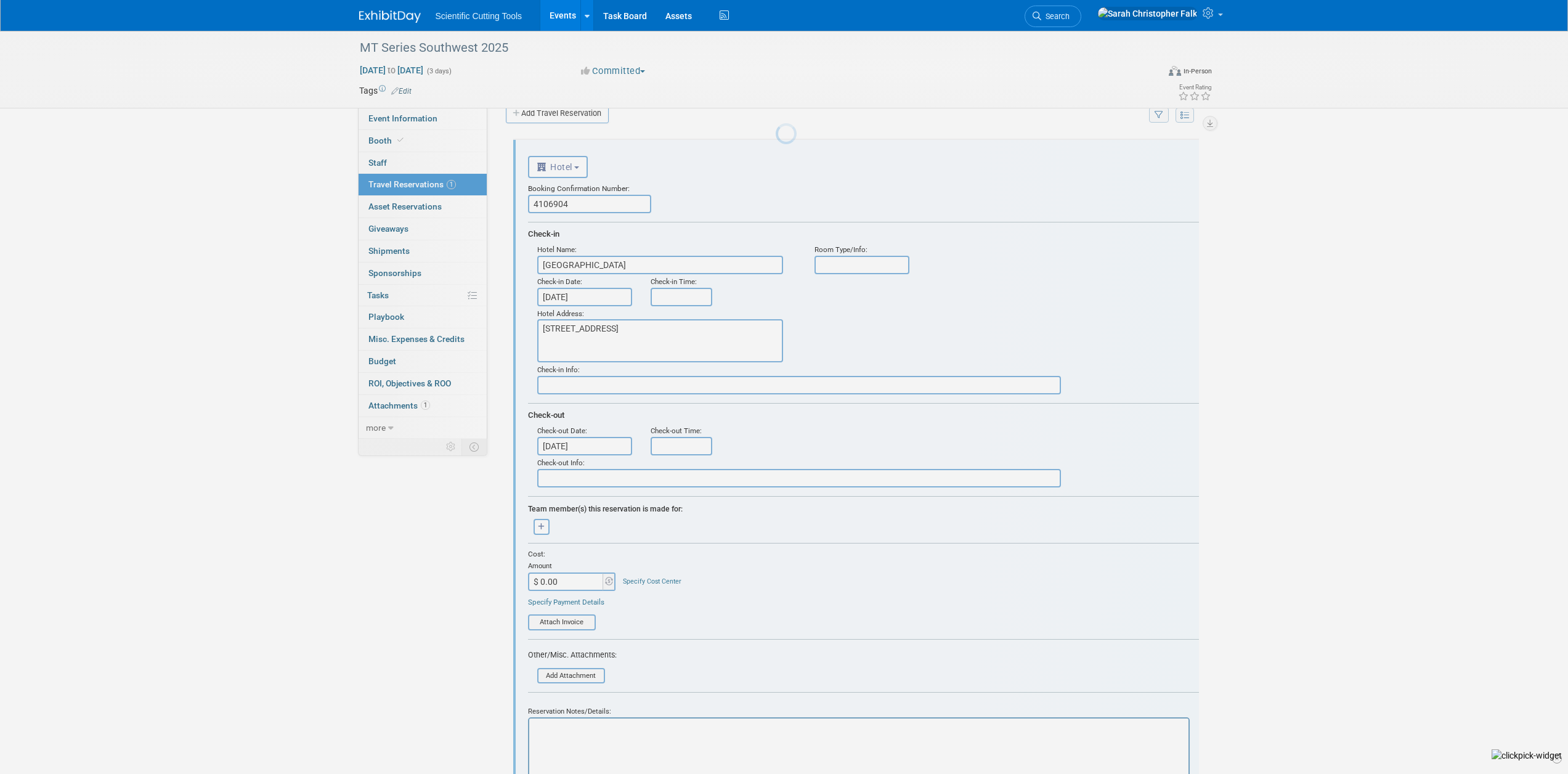
scroll to position [22, 0]
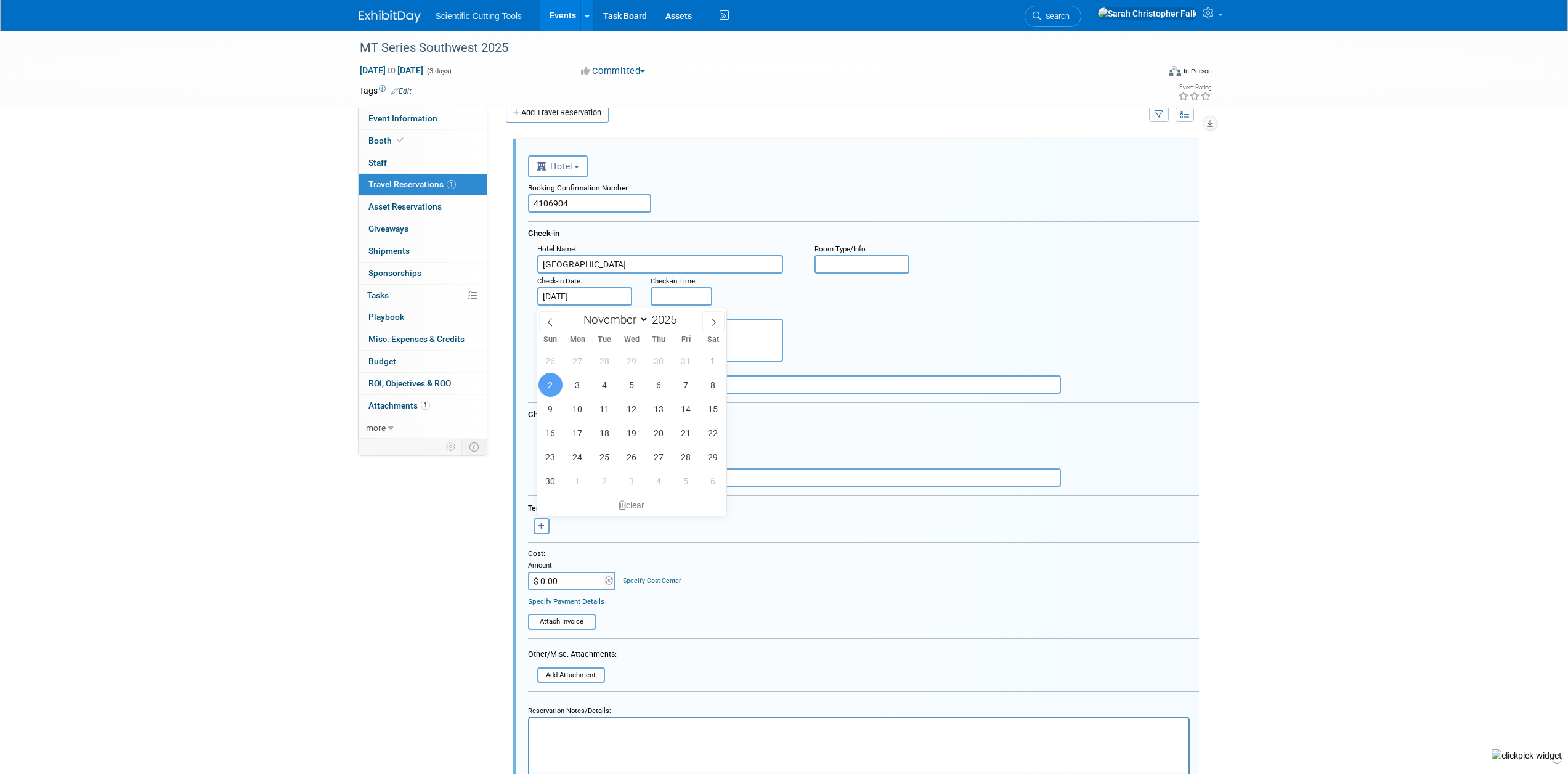
click at [562, 296] on input "Nov 2, 2025" at bounding box center [584, 296] width 95 height 19
click at [578, 381] on span "3" at bounding box center [578, 385] width 24 height 24
type input "Nov 3, 2025"
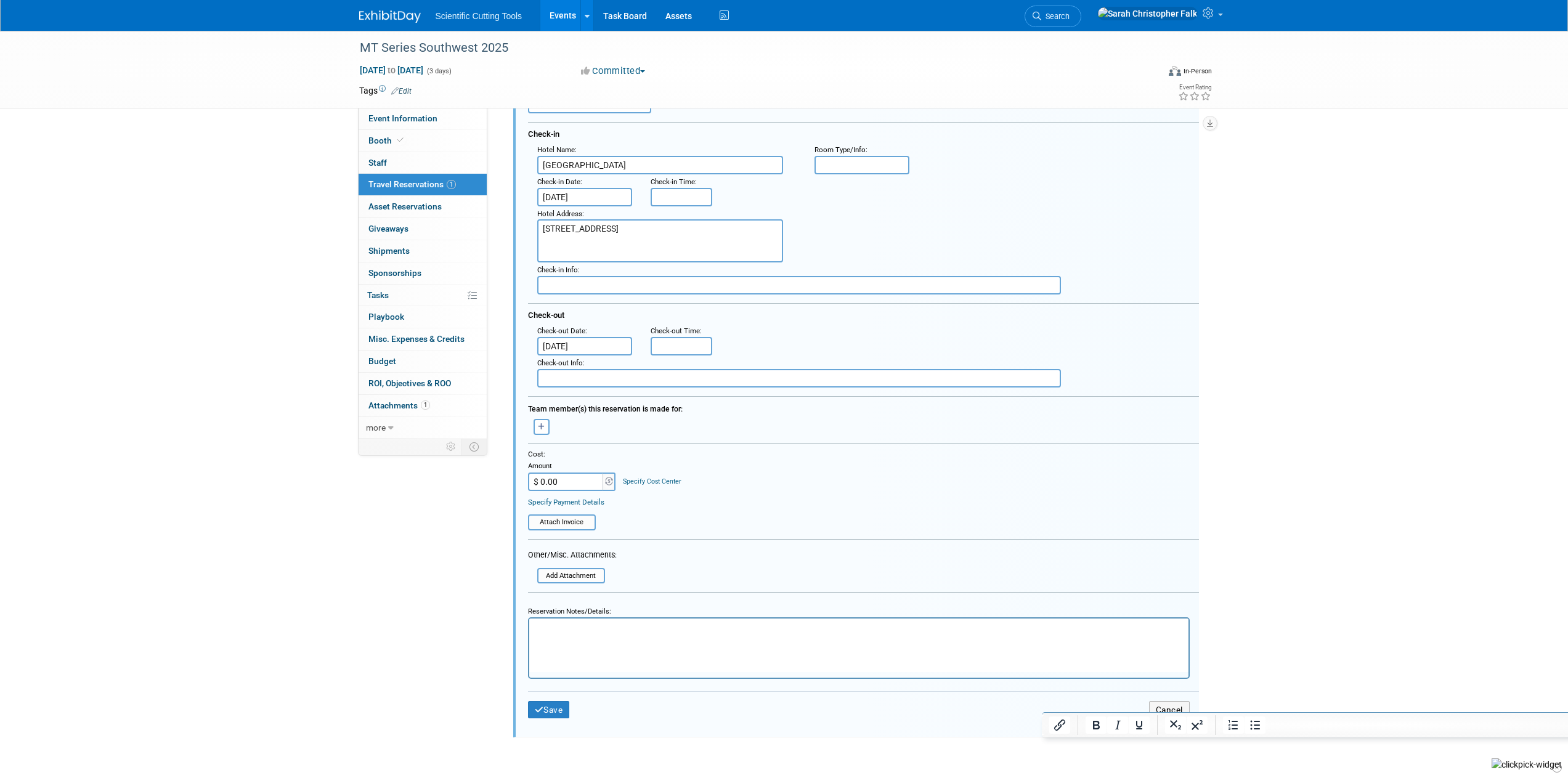
scroll to position [145, 0]
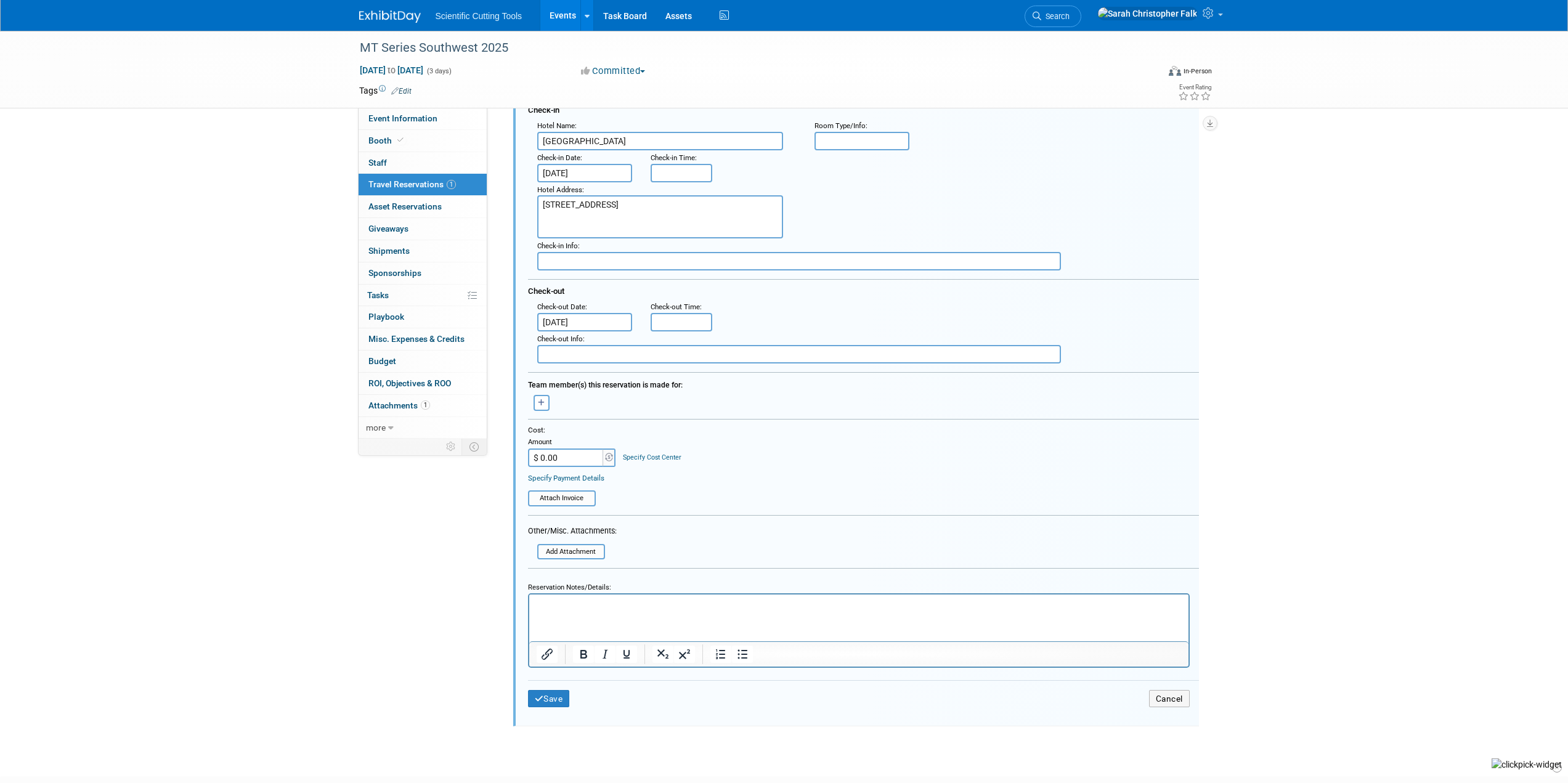
click at [569, 323] on input "Nov 7, 2025" at bounding box center [584, 322] width 95 height 19
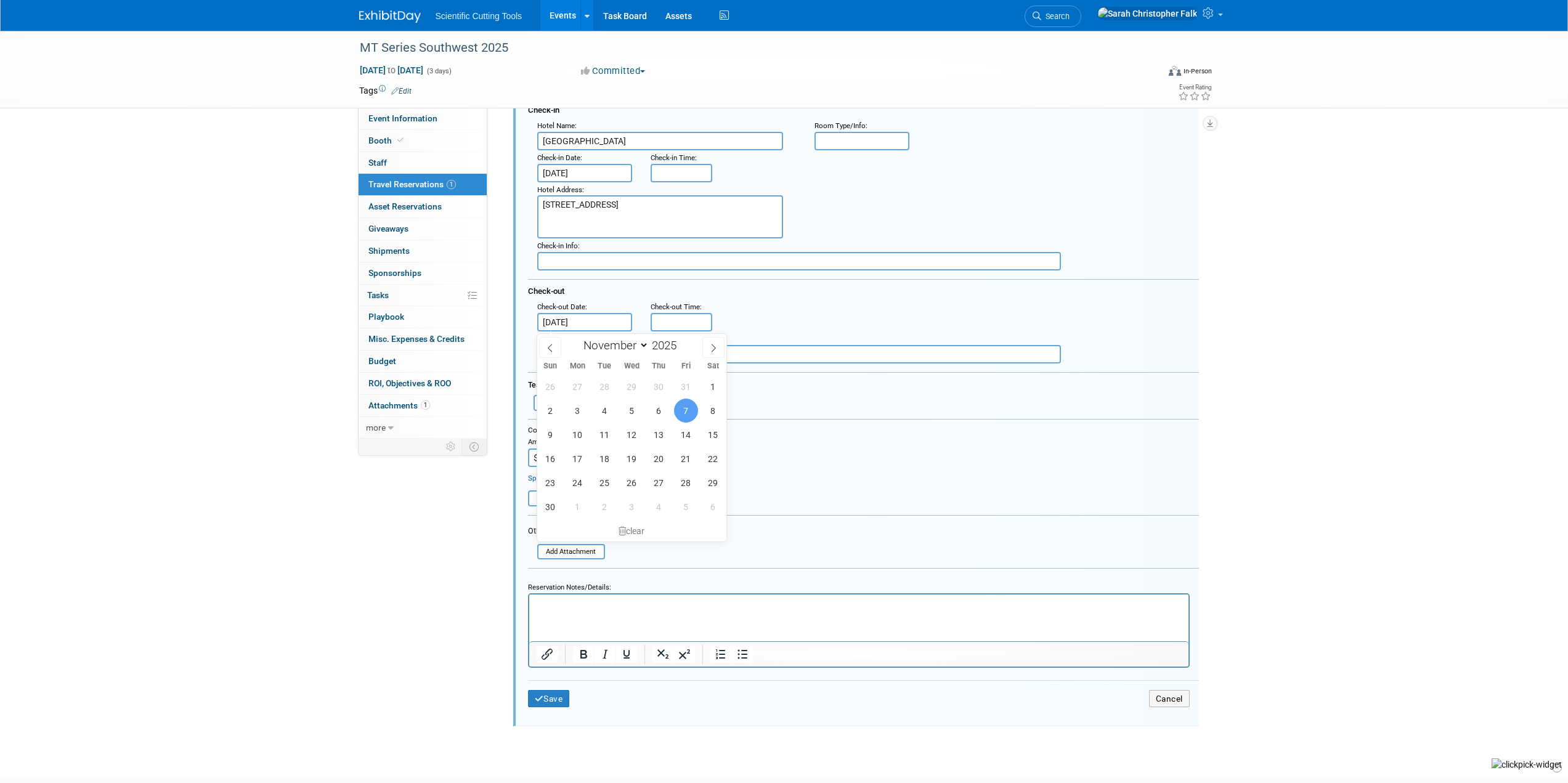
click at [683, 409] on span "7" at bounding box center [686, 411] width 24 height 24
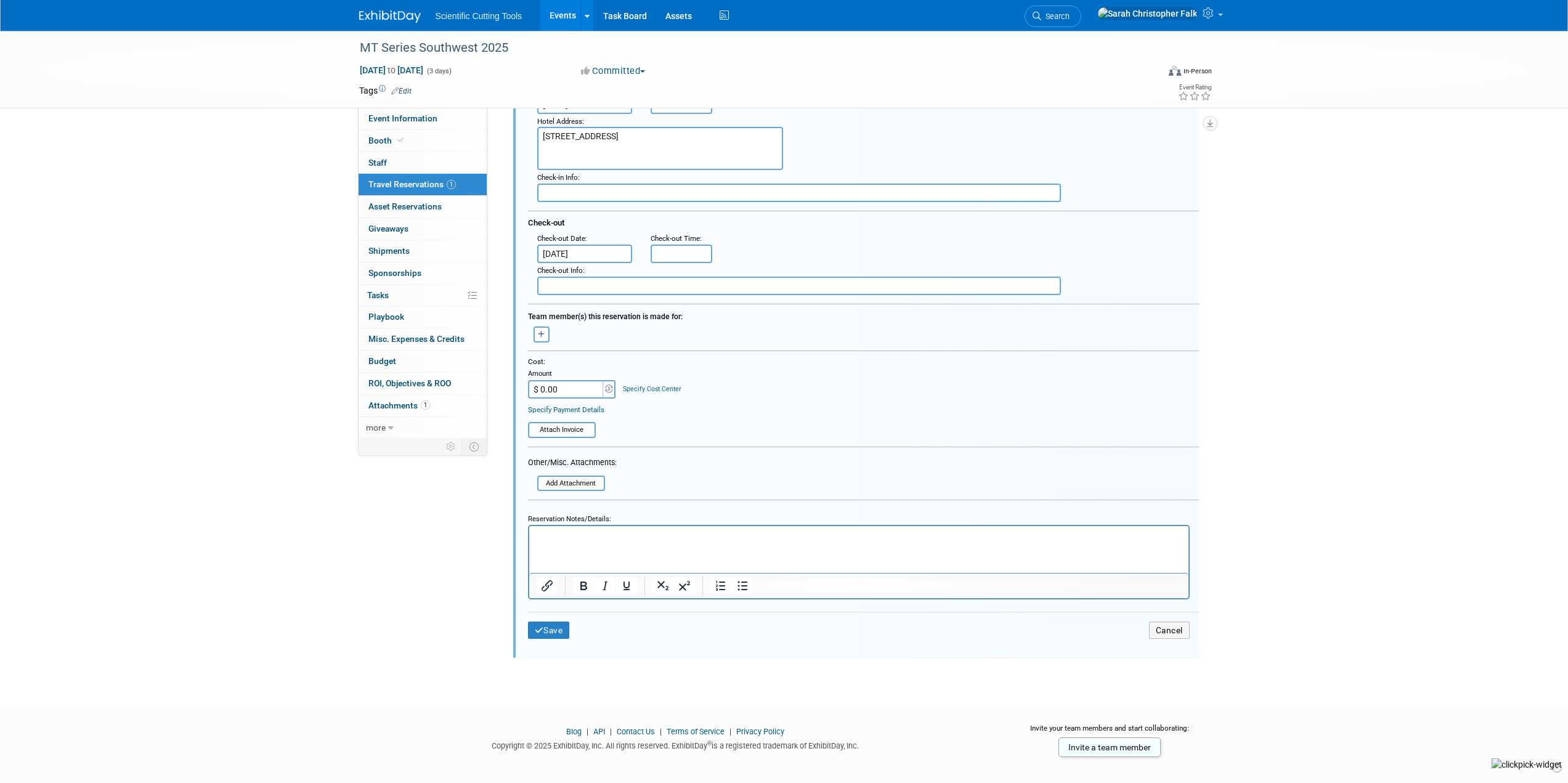
scroll to position [226, 0]
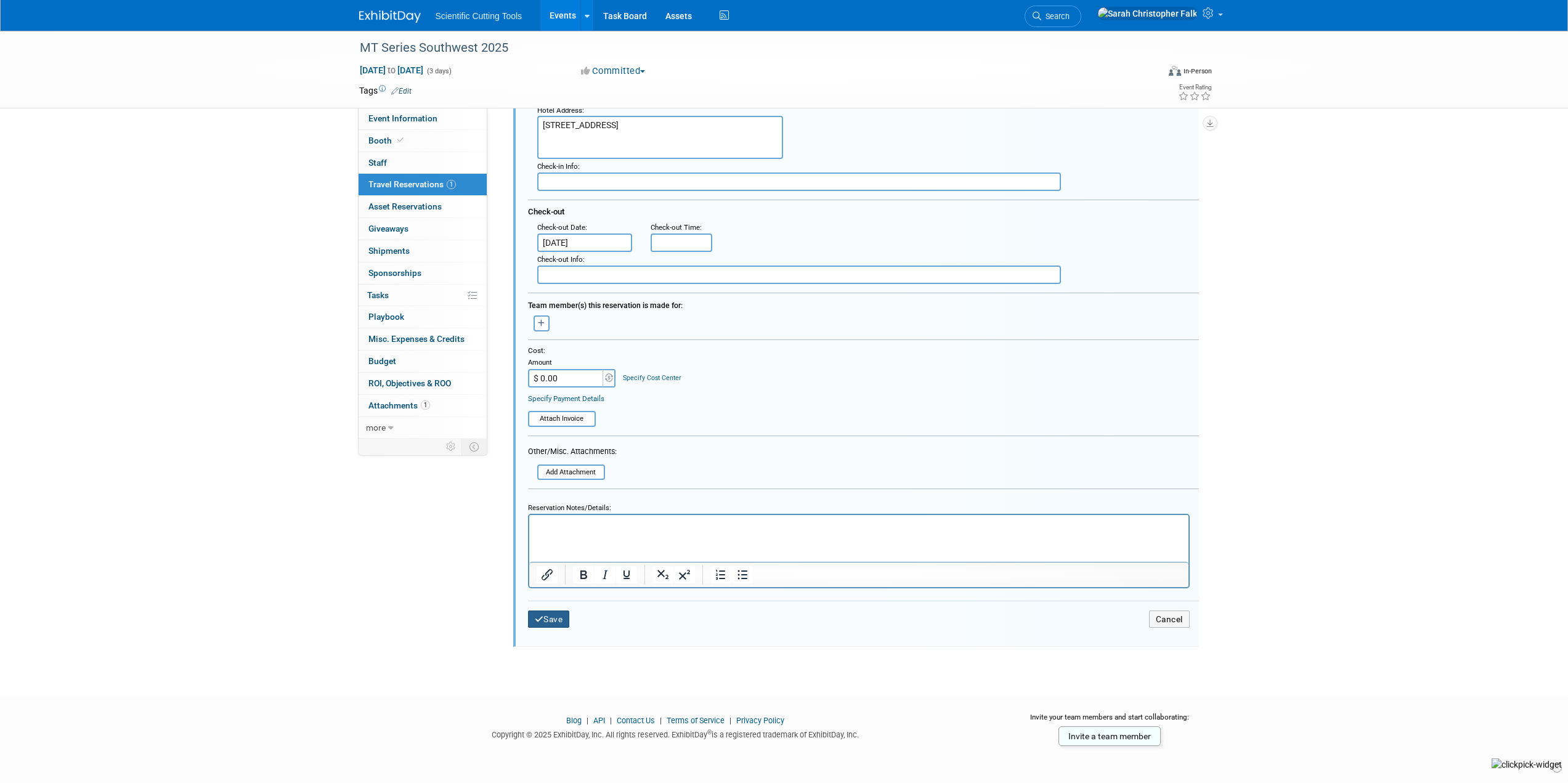
click at [556, 617] on button "Save" at bounding box center [549, 620] width 42 height 18
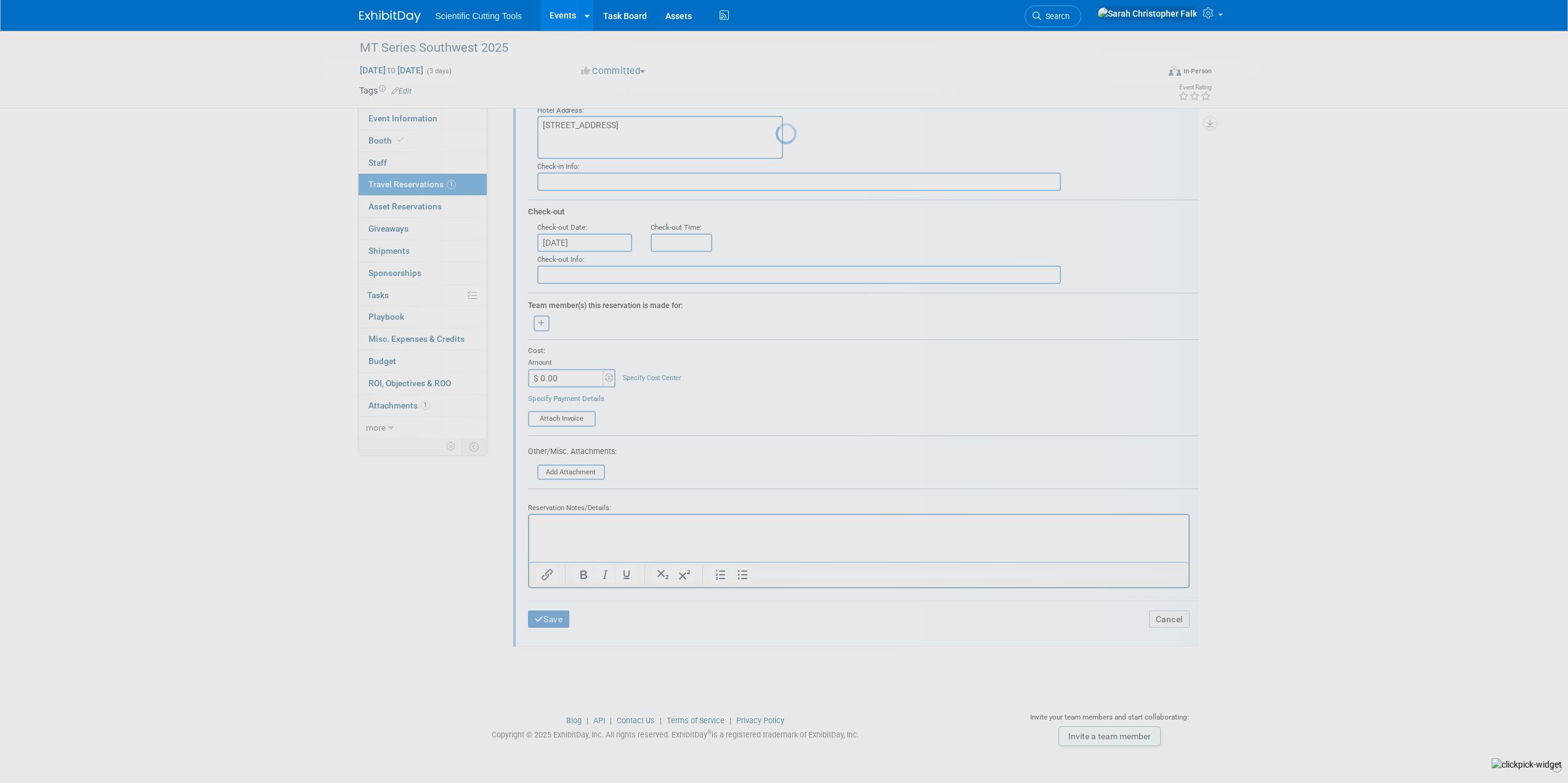
scroll to position [0, 0]
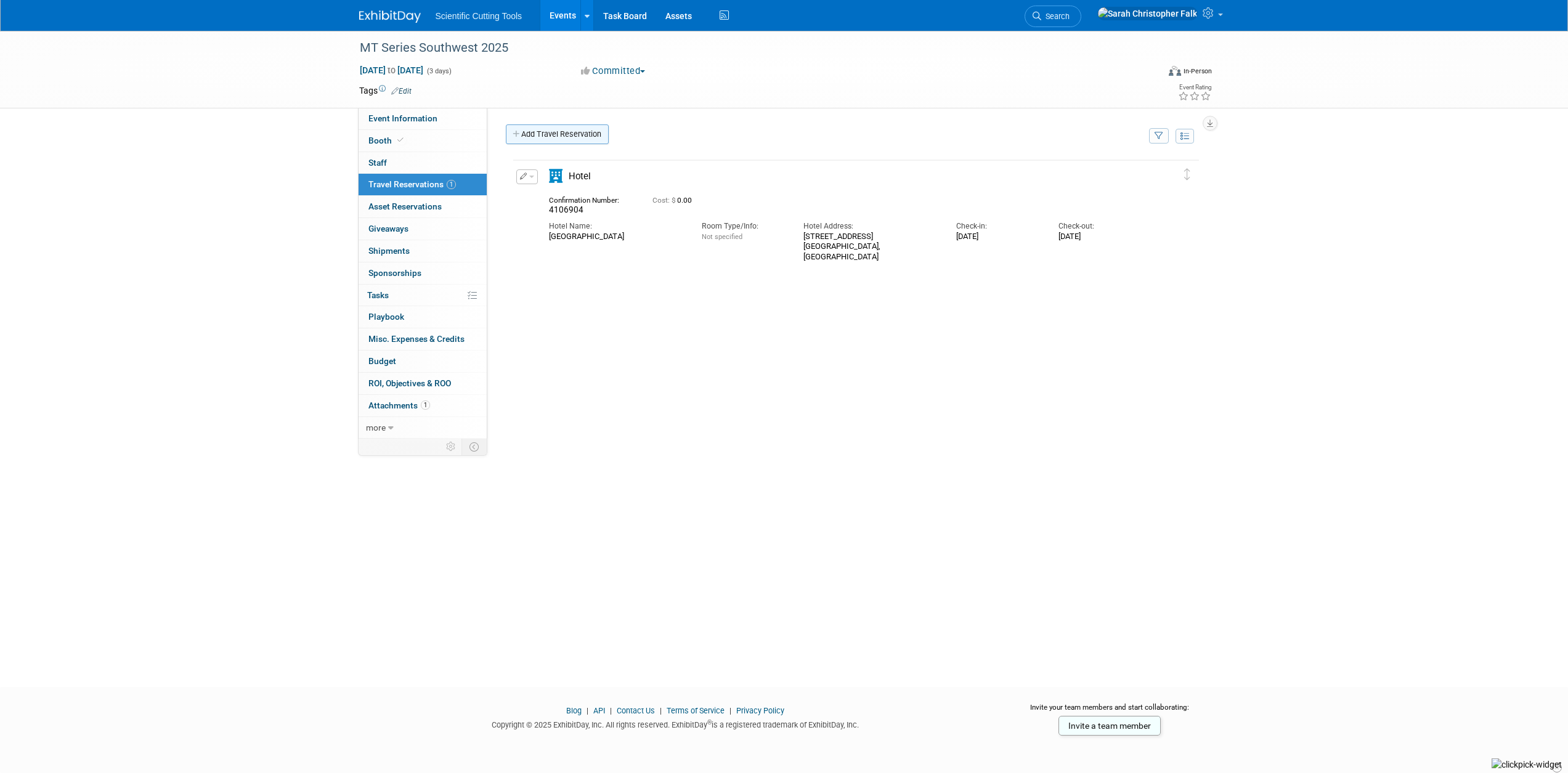
click at [548, 127] on link "Add Travel Reservation" at bounding box center [557, 134] width 103 height 19
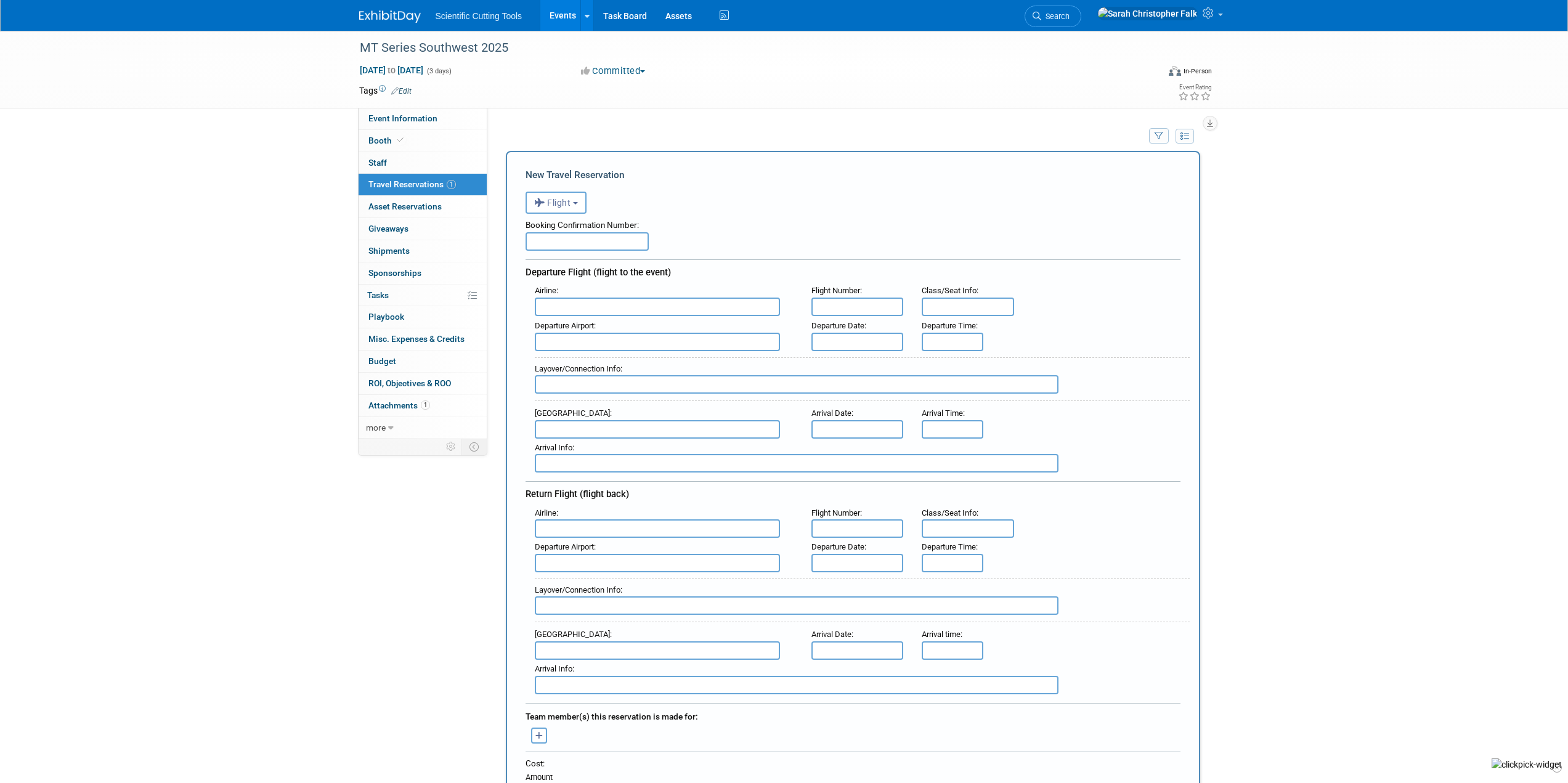
click at [597, 243] on input "text" at bounding box center [587, 241] width 123 height 19
paste input "73274953557615"
type input "73274953557615"
click at [619, 310] on input "text" at bounding box center [657, 306] width 245 height 19
type input "a"
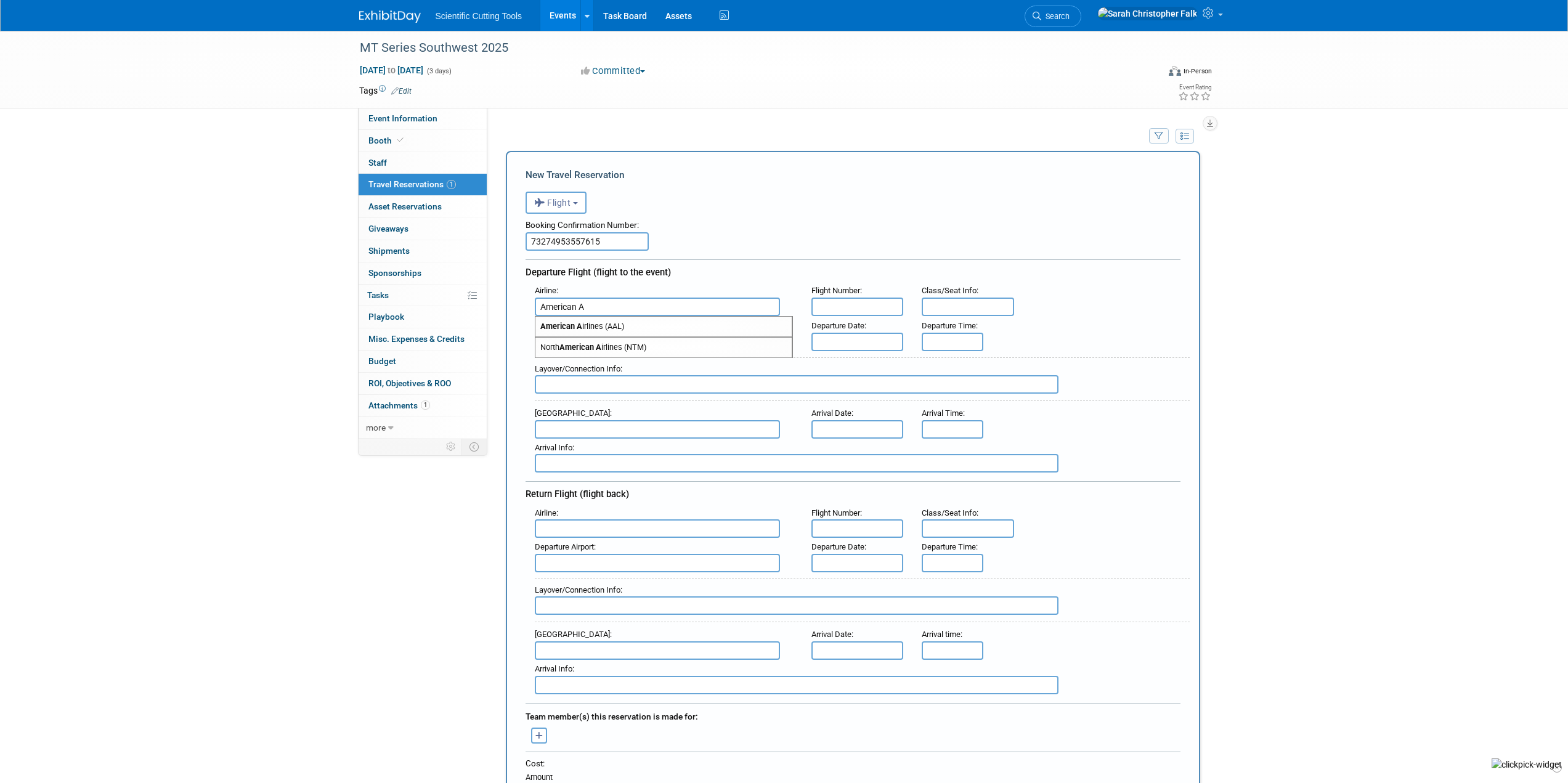
click at [612, 327] on span "American A irlines (AAL)" at bounding box center [664, 327] width 256 height 19
type input "American Airlines (AAL)"
click at [855, 311] on input "text" at bounding box center [857, 306] width 92 height 19
type input "2599"
click at [620, 345] on input "text" at bounding box center [657, 342] width 245 height 19
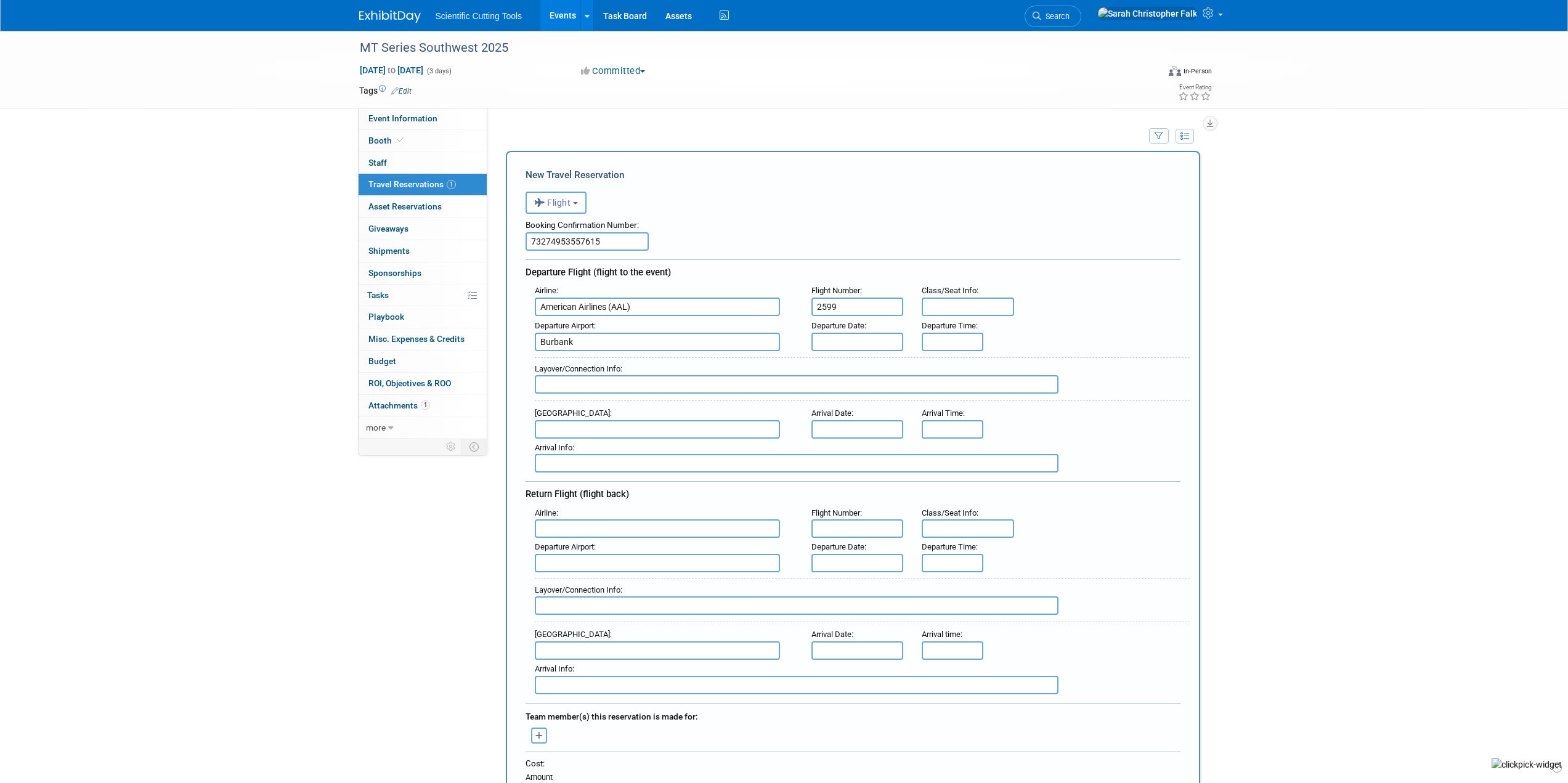
type input "Burbank"
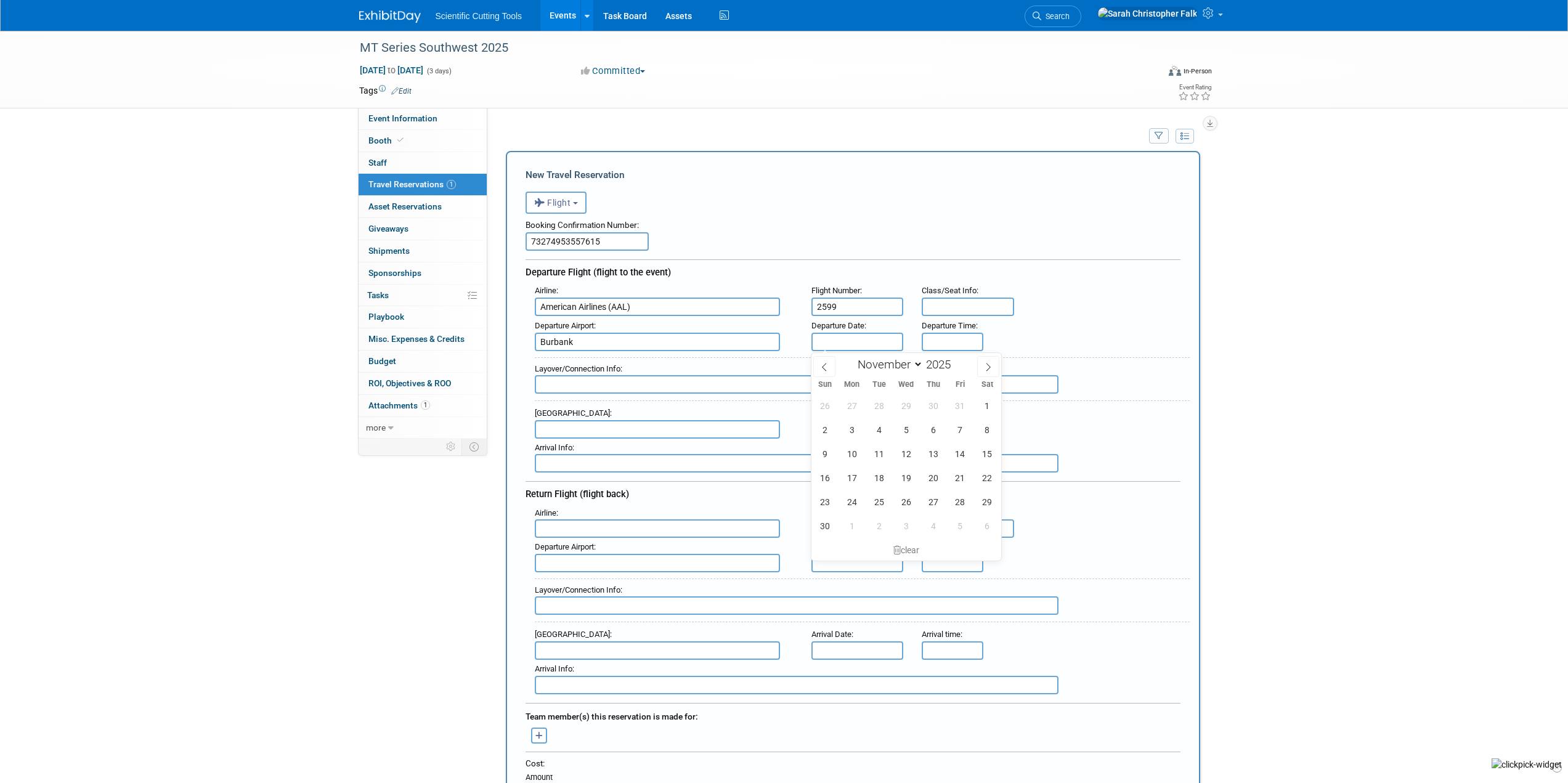
click at [850, 343] on input "text" at bounding box center [857, 342] width 92 height 19
click at [848, 432] on span "3" at bounding box center [852, 430] width 24 height 24
type input "Nov 3, 2025"
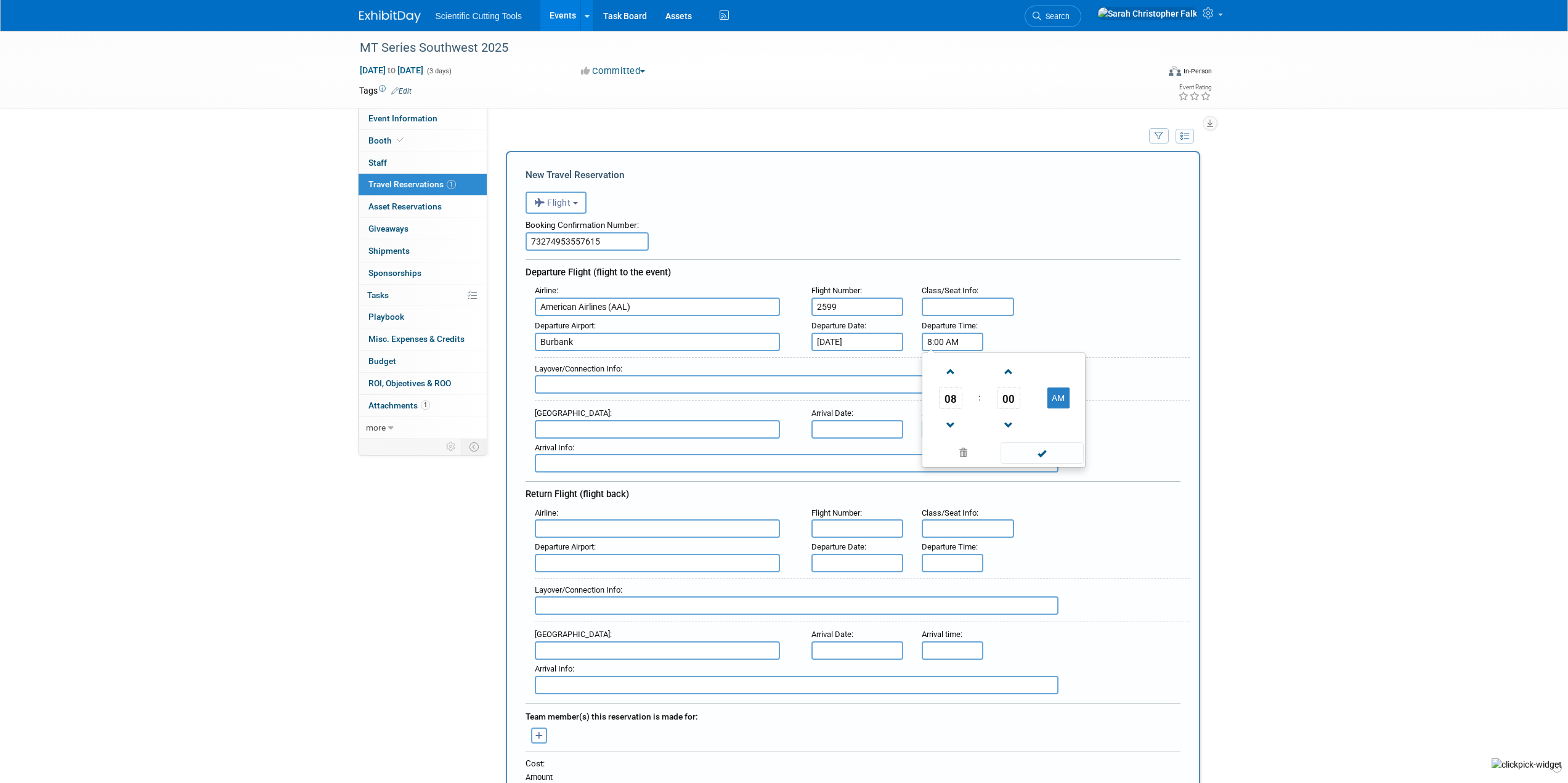
click at [962, 341] on input "8:00 AM" at bounding box center [952, 342] width 61 height 19
click at [945, 426] on span at bounding box center [950, 425] width 22 height 22
type input "7:00 AM"
click at [1044, 455] on span at bounding box center [1041, 453] width 83 height 22
click at [577, 530] on input "text" at bounding box center [657, 528] width 245 height 19
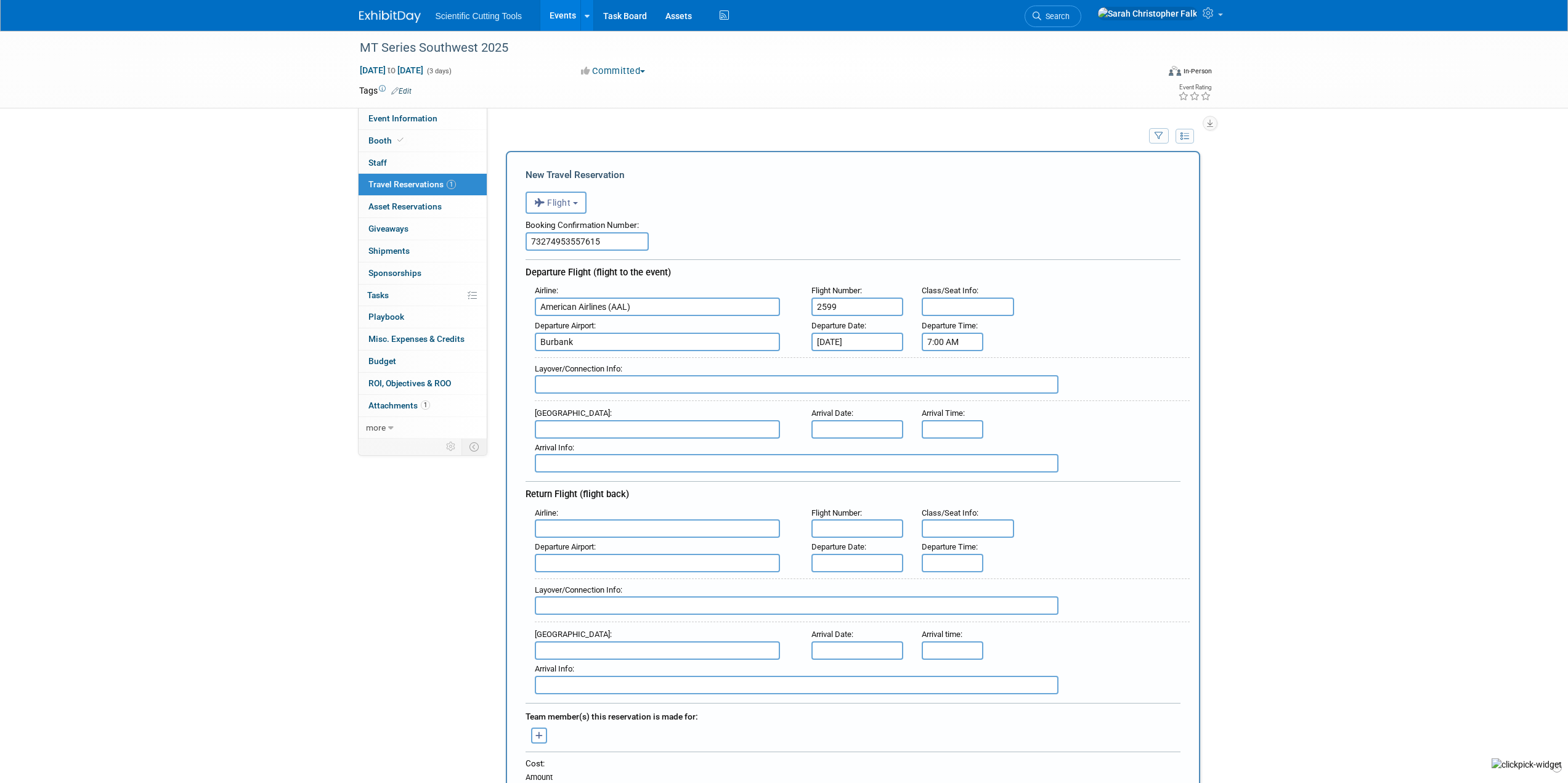
click at [566, 432] on input "text" at bounding box center [657, 429] width 245 height 19
click at [567, 449] on span "DFW - Dallas Fort Worth International Airport" at bounding box center [664, 449] width 256 height 19
type input "DFW - Dallas Fort Worth International Airport"
click at [872, 430] on input "text" at bounding box center [857, 429] width 92 height 19
click at [850, 519] on span "3" at bounding box center [852, 516] width 24 height 24
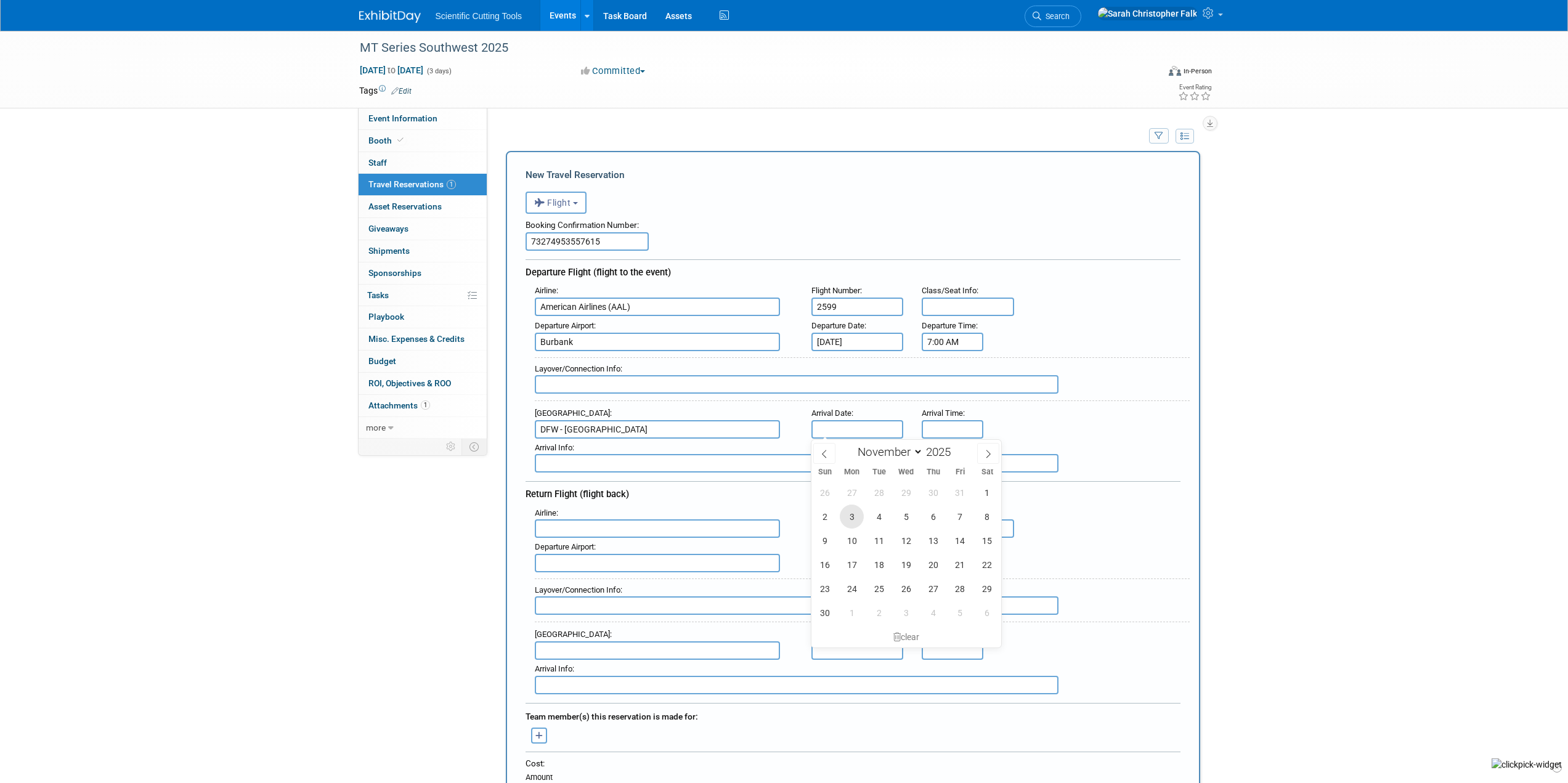
type input "Nov 3, 2025"
click at [944, 435] on input "8:00 AM" at bounding box center [952, 429] width 61 height 19
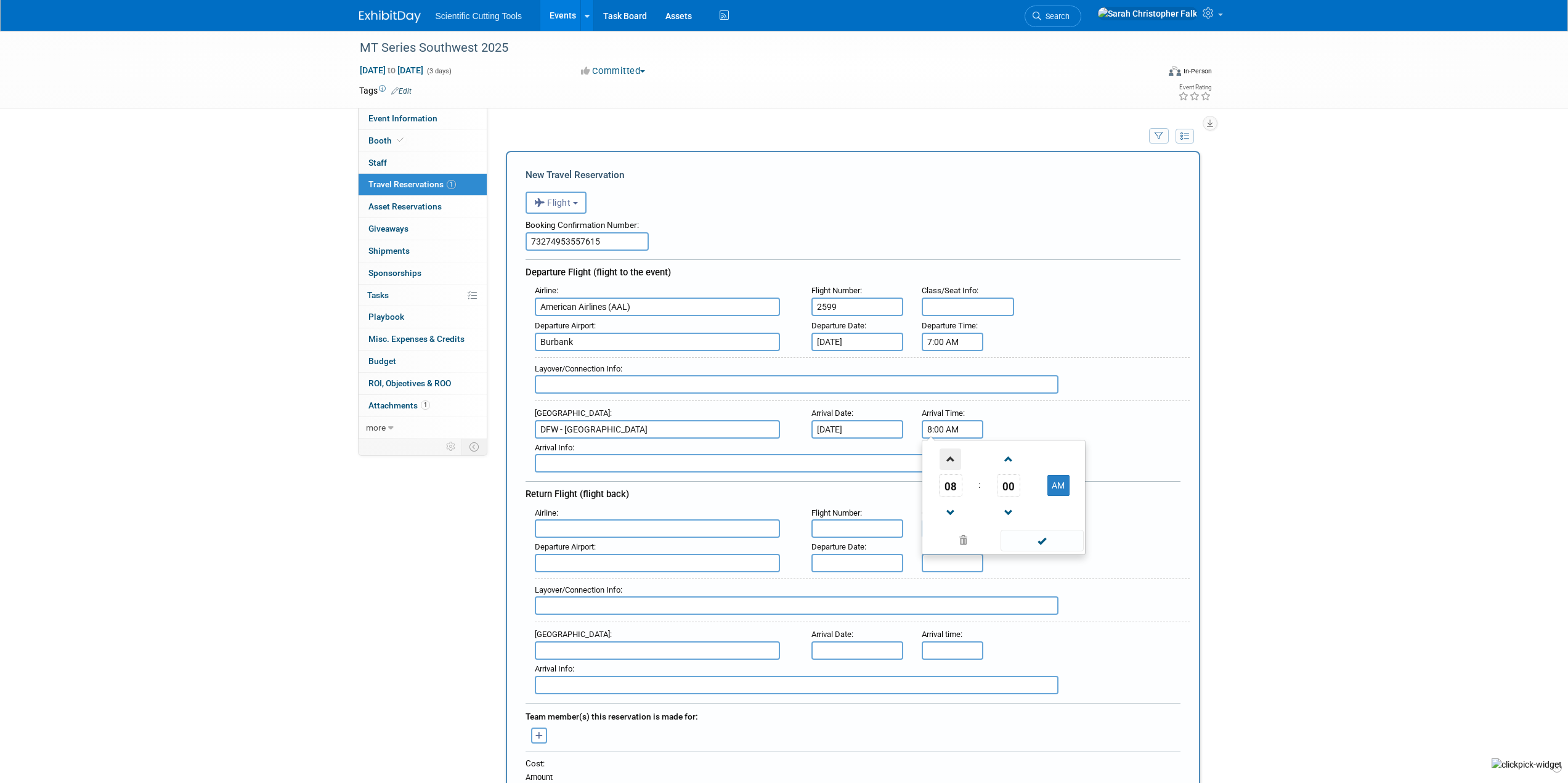
click at [947, 457] on span at bounding box center [950, 459] width 22 height 22
click at [1005, 490] on span "00" at bounding box center [1008, 486] width 23 height 22
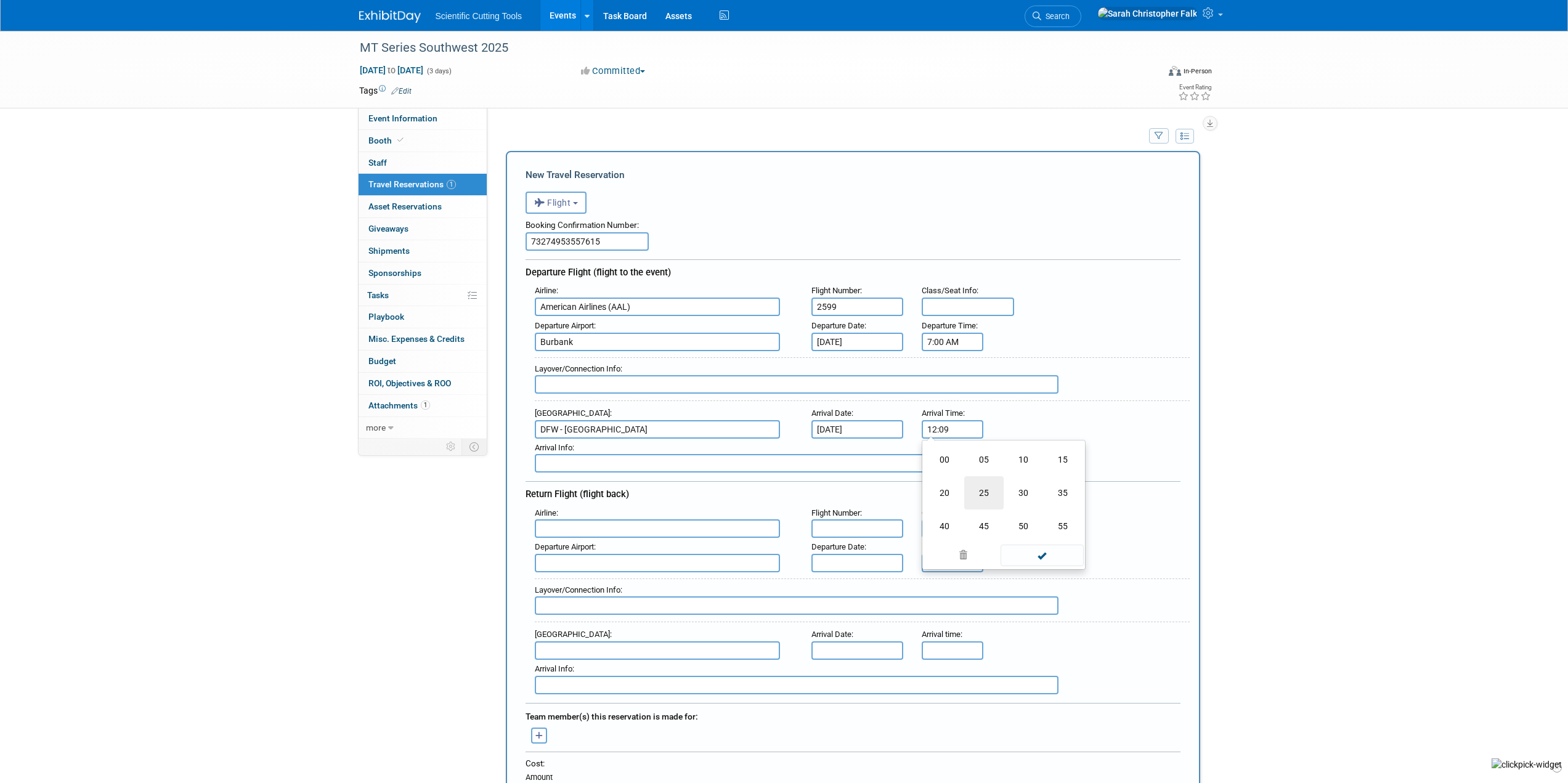
type input "12:09 PM"
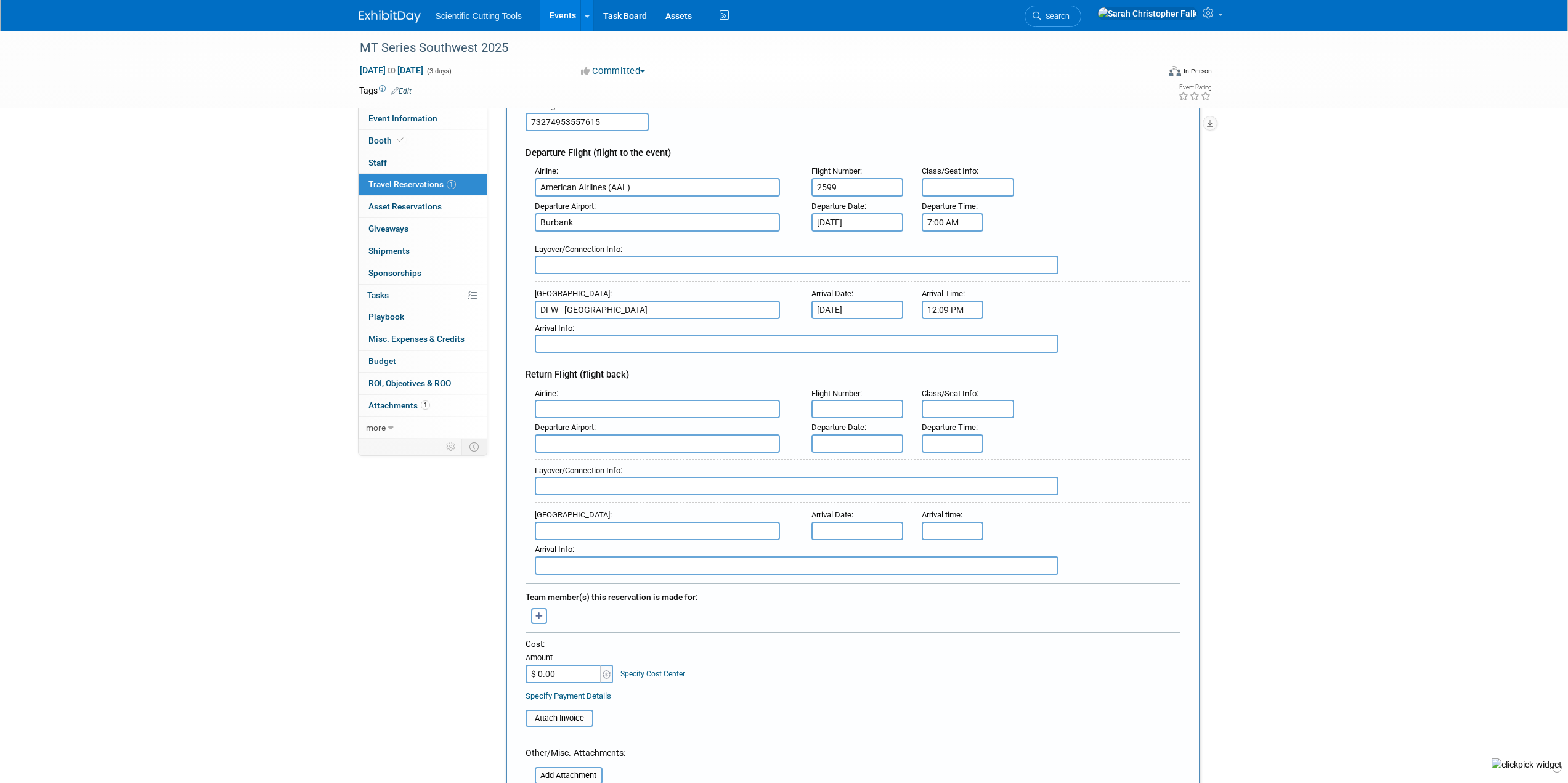
scroll to position [123, 0]
click at [578, 403] on input "text" at bounding box center [657, 405] width 245 height 19
click at [632, 399] on input "text" at bounding box center [657, 405] width 245 height 19
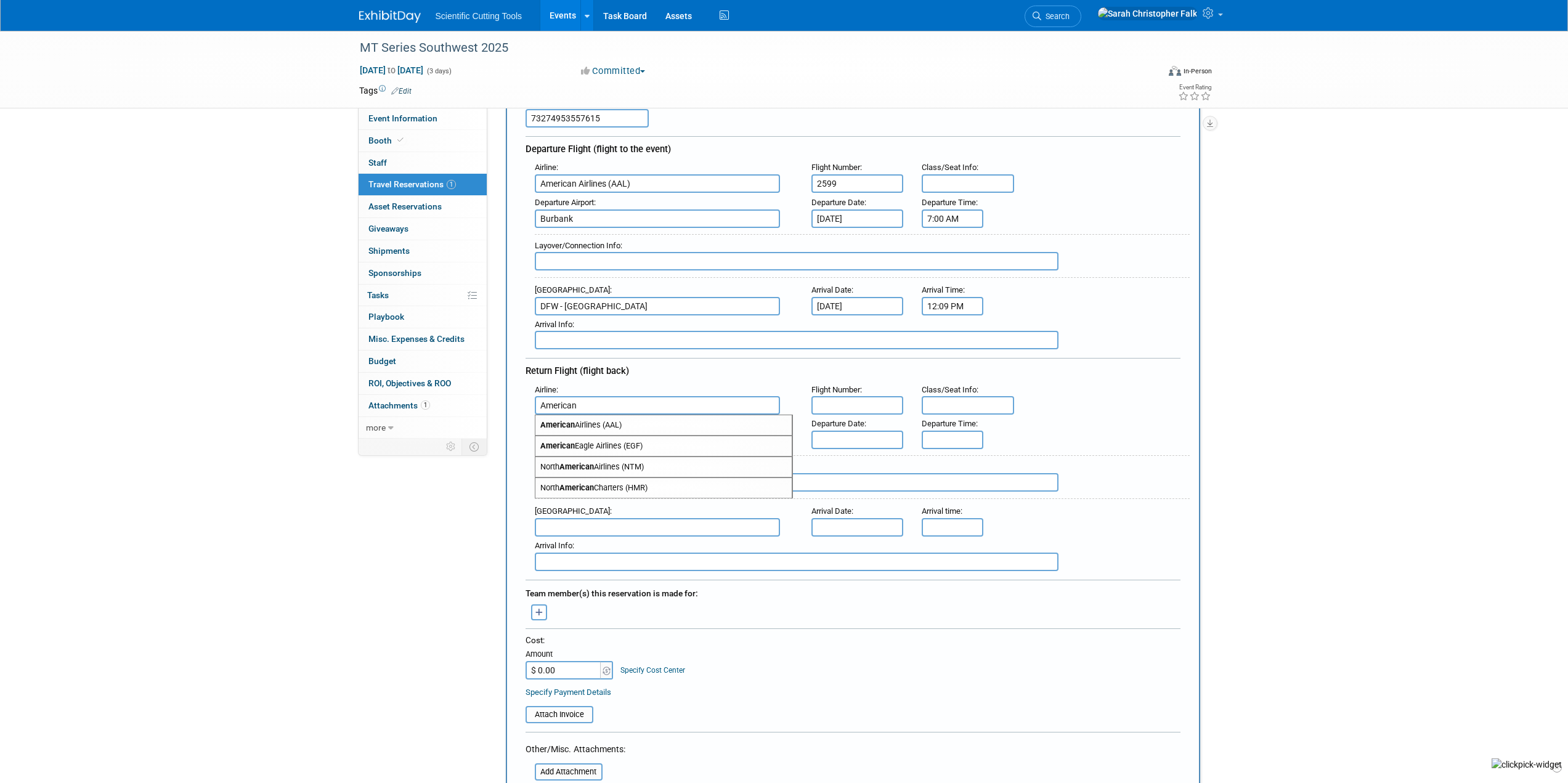
click at [618, 425] on span "American Airlines (AAL)" at bounding box center [664, 425] width 256 height 19
type input "American Airlines (AAL)"
click at [869, 399] on input "text" at bounding box center [857, 405] width 92 height 19
type input "2597"
click at [593, 445] on input "text" at bounding box center [657, 440] width 245 height 19
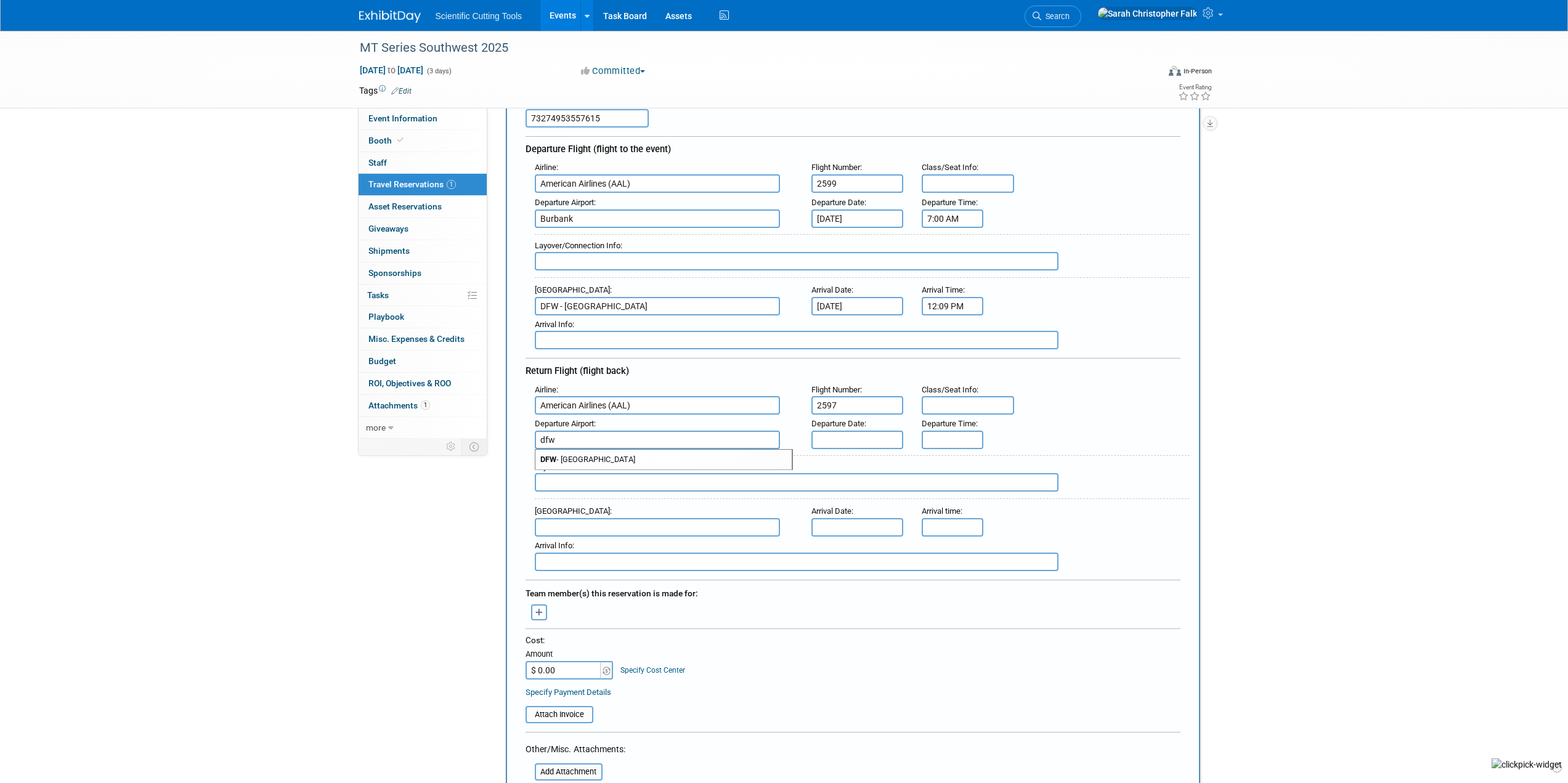
click at [595, 457] on span "DFW - Dallas Fort Worth International Airport" at bounding box center [664, 459] width 256 height 19
type input "DFW - Dallas Fort Worth International Airport"
click at [830, 435] on input "text" at bounding box center [857, 440] width 92 height 19
click at [960, 526] on span "7" at bounding box center [960, 527] width 24 height 24
type input "Nov 7, 2025"
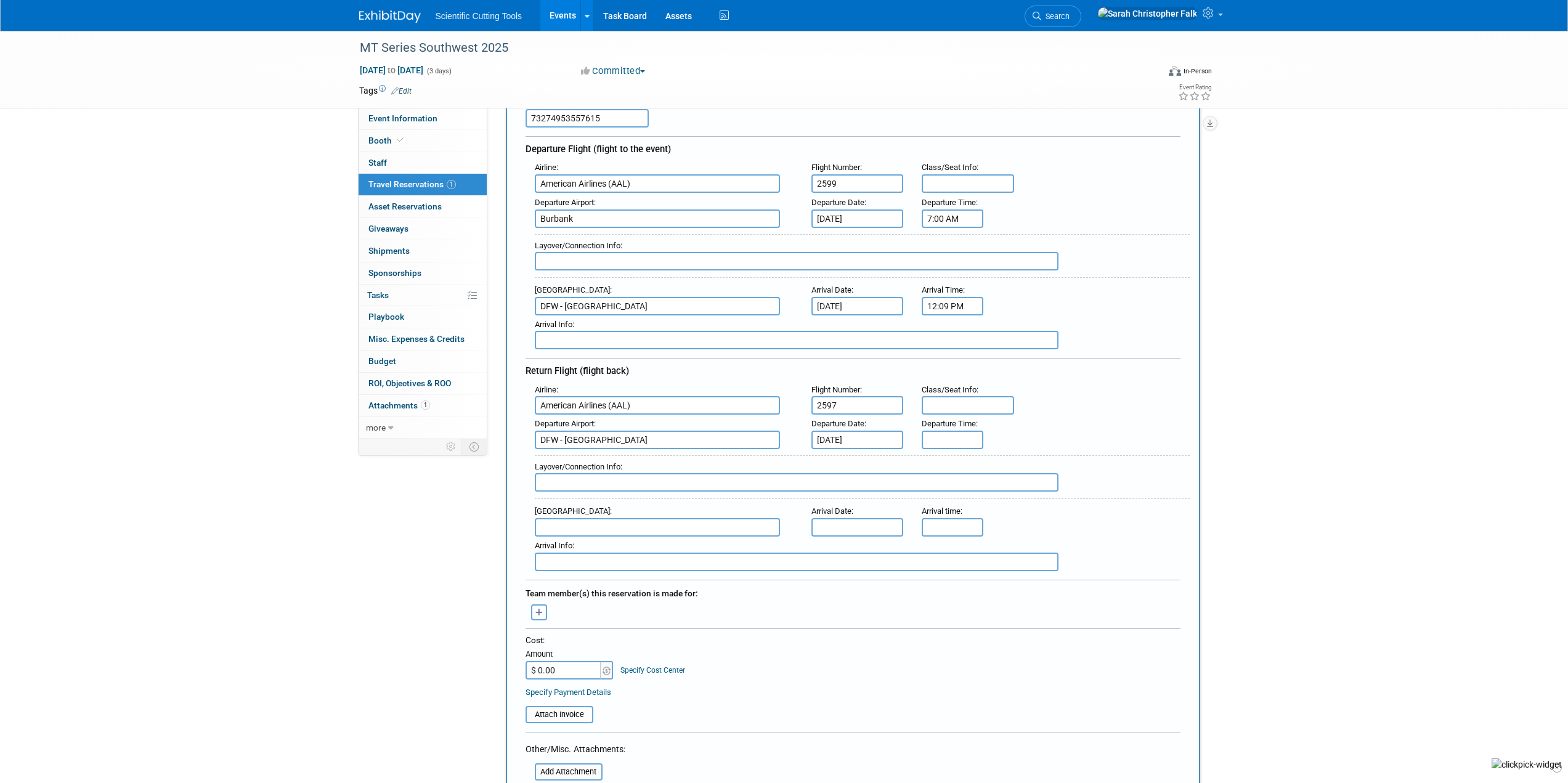
type input "5:00 PM"
click at [946, 432] on input "5:00 PM" at bounding box center [952, 440] width 61 height 19
